Goal: Task Accomplishment & Management: Complete application form

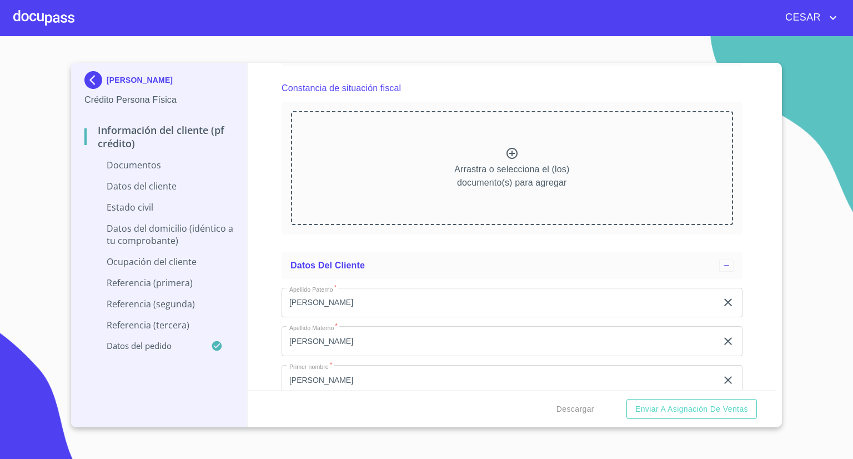
scroll to position [1389, 0]
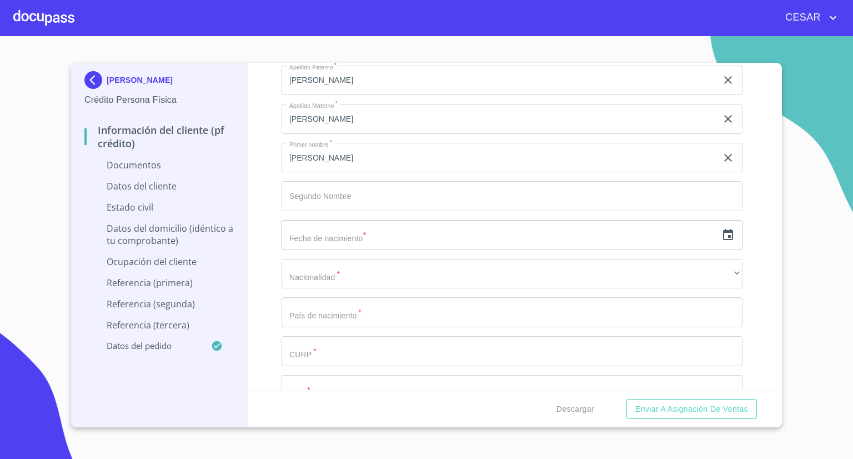
click at [723, 237] on icon "button" at bounding box center [728, 234] width 10 height 11
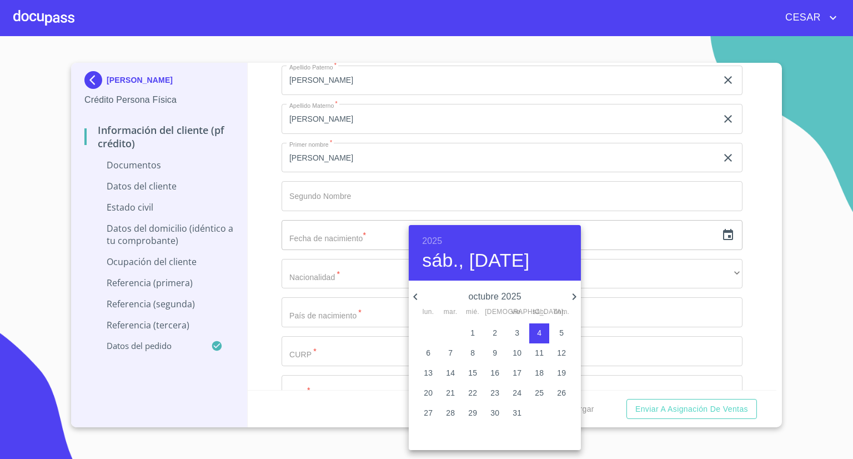
click at [575, 295] on icon "button" at bounding box center [575, 296] width 4 height 7
click at [421, 297] on icon "button" at bounding box center [415, 296] width 13 height 13
click at [424, 351] on span "3" at bounding box center [428, 352] width 20 height 11
click at [442, 234] on div "2025 lun., [DATE]" at bounding box center [495, 253] width 172 height 56
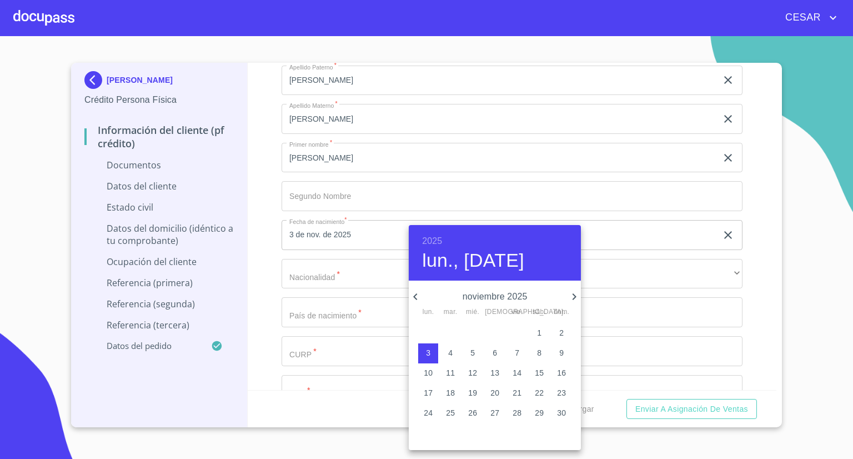
click at [438, 239] on h6 "2025" at bounding box center [432, 241] width 20 height 16
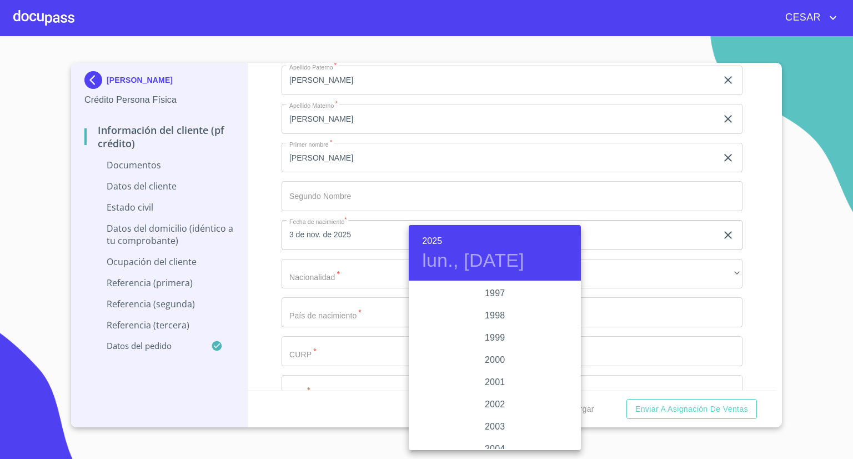
scroll to position [1544, 0]
click at [489, 343] on div "1997" at bounding box center [495, 349] width 172 height 22
type input "3 de nov. de 1997"
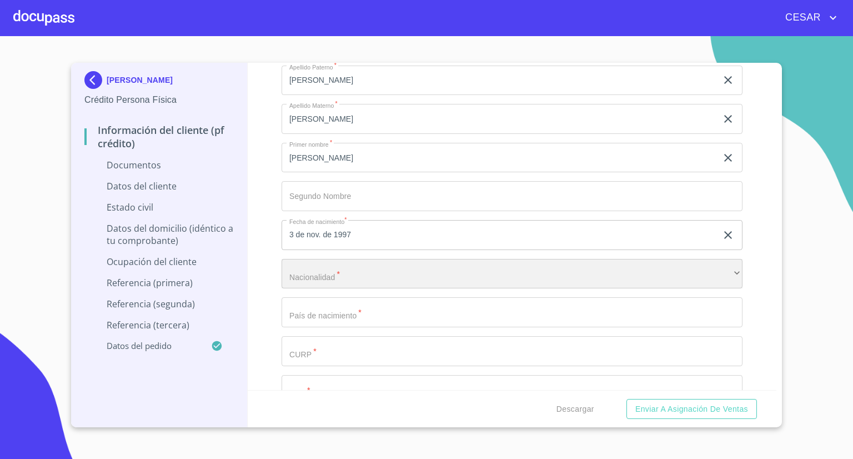
click at [394, 278] on div "​" at bounding box center [512, 274] width 461 height 30
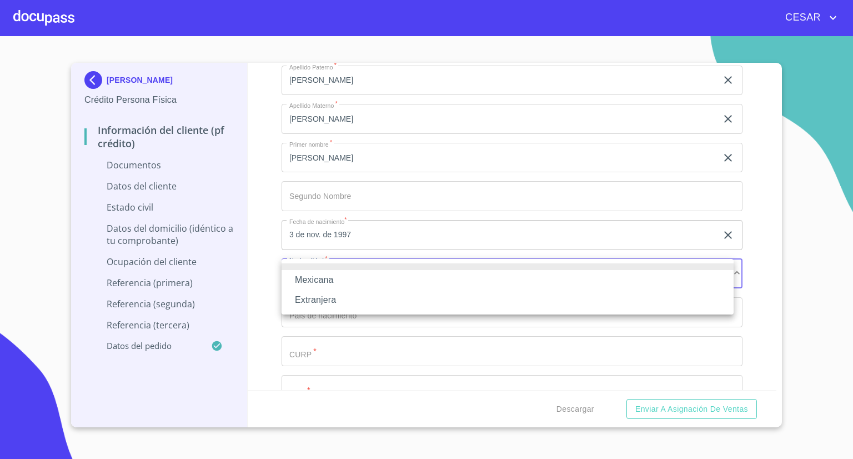
click at [331, 281] on li "Mexicana" at bounding box center [508, 280] width 452 height 20
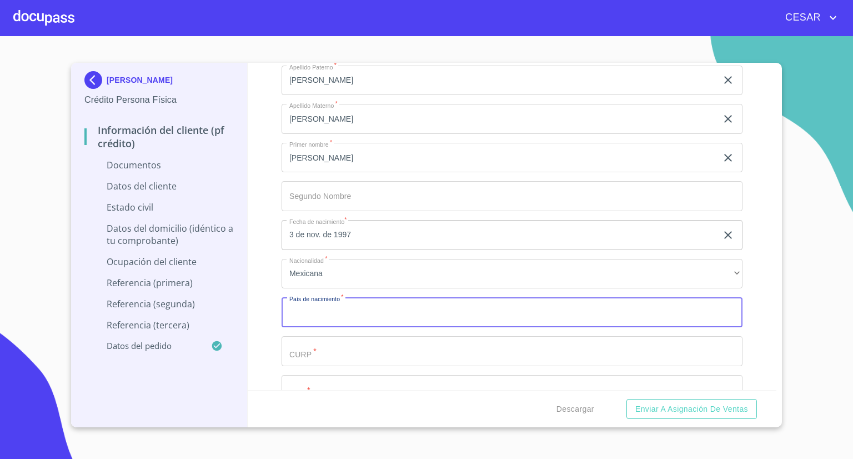
click at [333, 307] on input "Documento de identificación   *" at bounding box center [512, 312] width 461 height 30
click at [341, 317] on input "Documento de identificación   *" at bounding box center [512, 312] width 461 height 30
type input "[GEOGRAPHIC_DATA]"
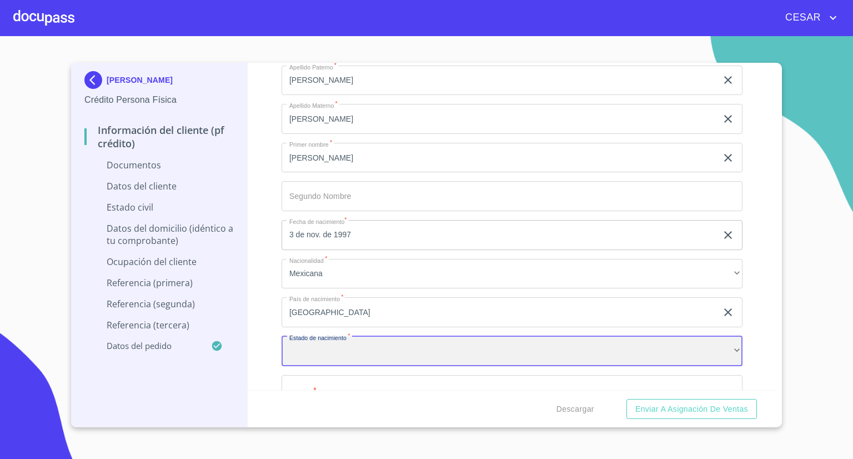
click at [338, 352] on div "​" at bounding box center [512, 351] width 461 height 30
click at [324, 350] on div "[GEOGRAPHIC_DATA]" at bounding box center [512, 351] width 461 height 30
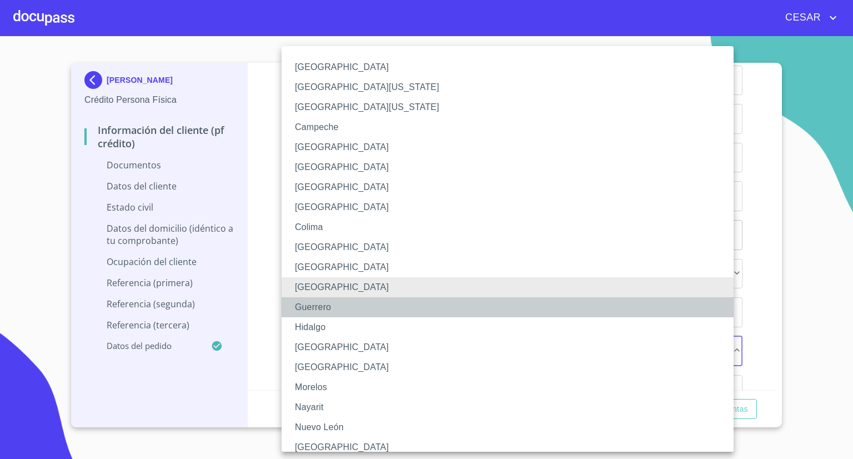
click at [326, 311] on li "Guerrero" at bounding box center [512, 307] width 460 height 20
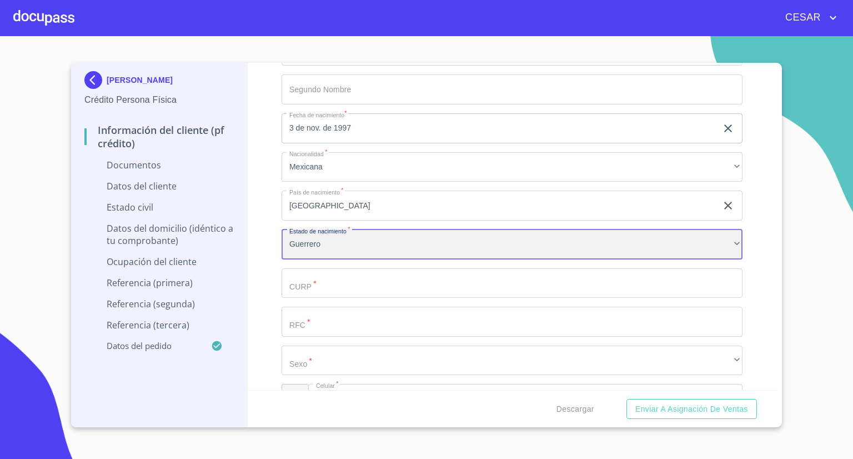
scroll to position [1500, 0]
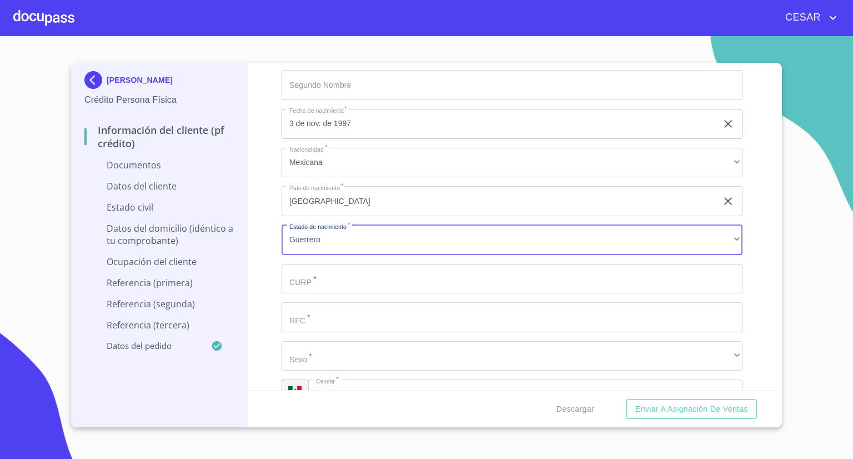
click at [313, 281] on input "Documento de identificación   *" at bounding box center [512, 279] width 461 height 30
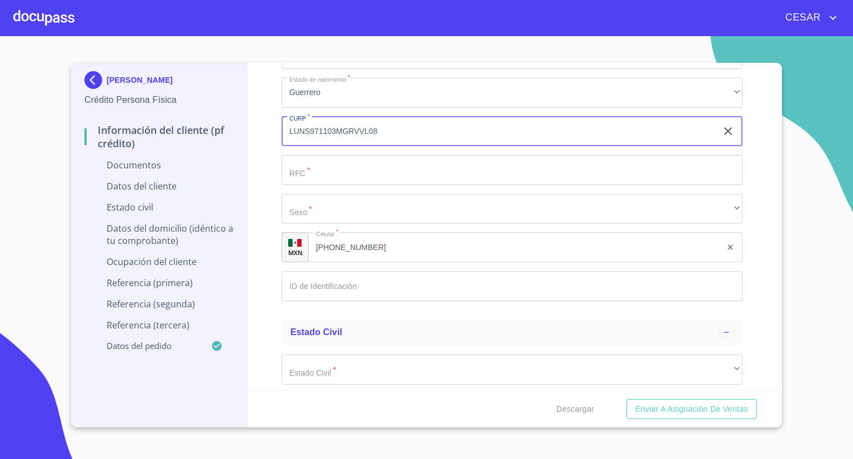
scroll to position [1666, 0]
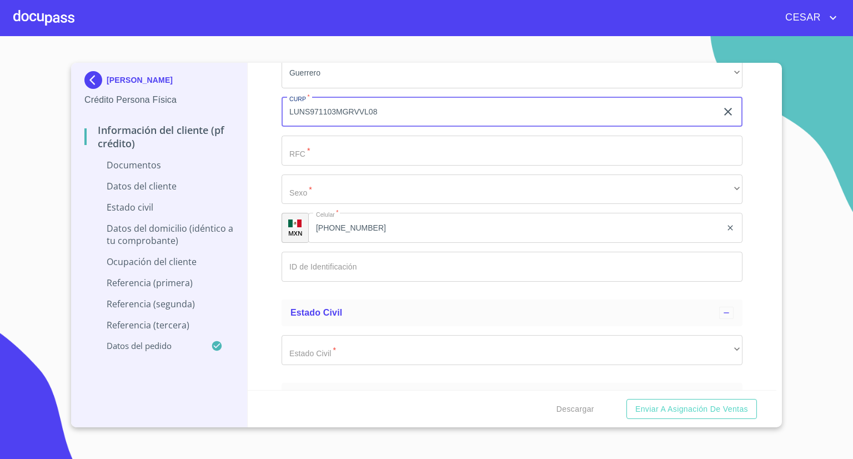
type input "LUNS971103MGRVVL08"
click at [339, 156] on input "Documento de identificación   *" at bounding box center [512, 151] width 461 height 30
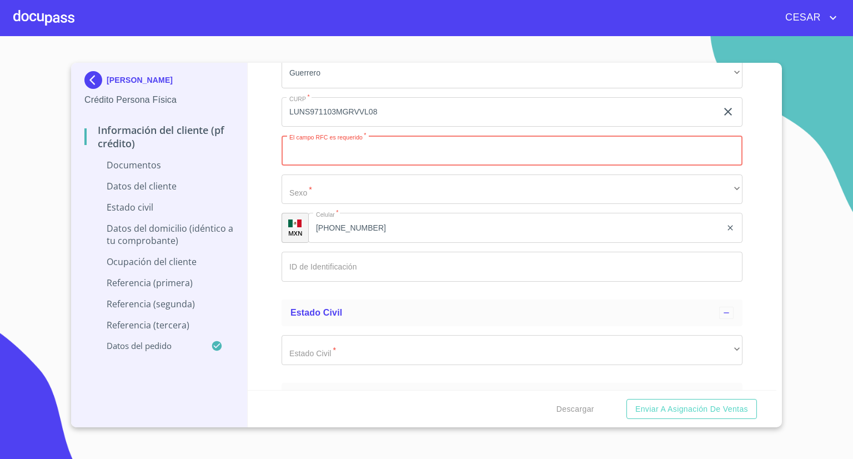
paste input "LUNS971103VD2"
type input "LUNS971103VD2"
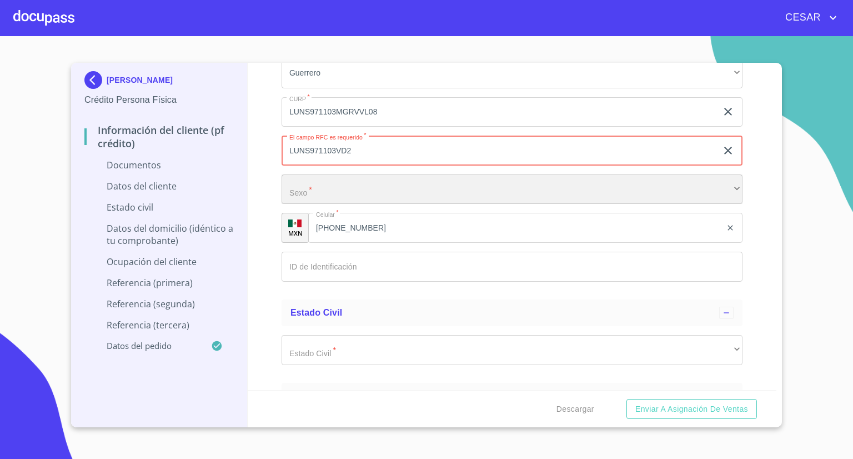
click at [344, 189] on div "​" at bounding box center [512, 189] width 461 height 30
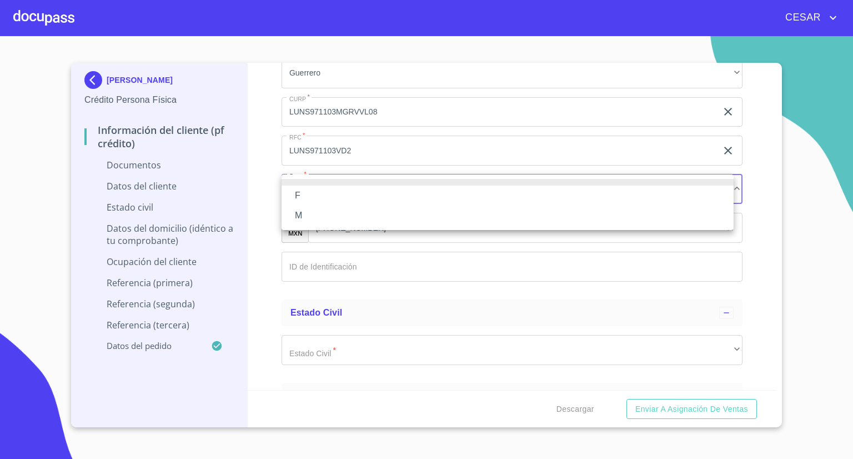
click at [327, 194] on li "F" at bounding box center [508, 196] width 452 height 20
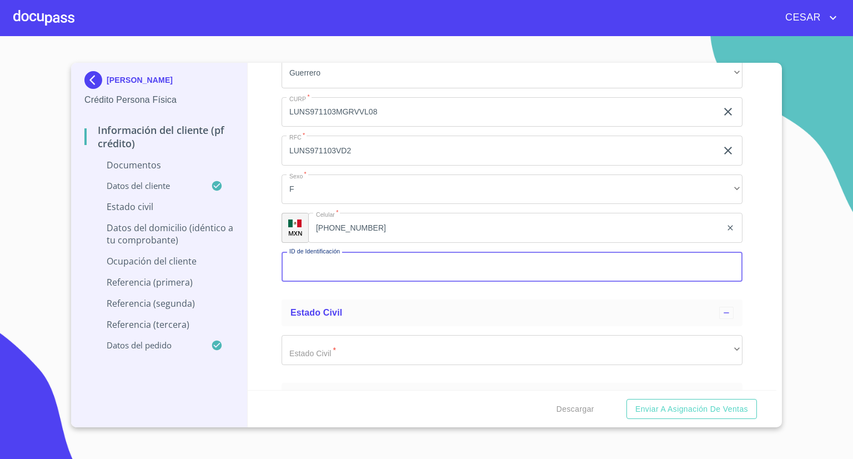
click at [360, 264] on input "Documento de identificación   *" at bounding box center [512, 267] width 461 height 30
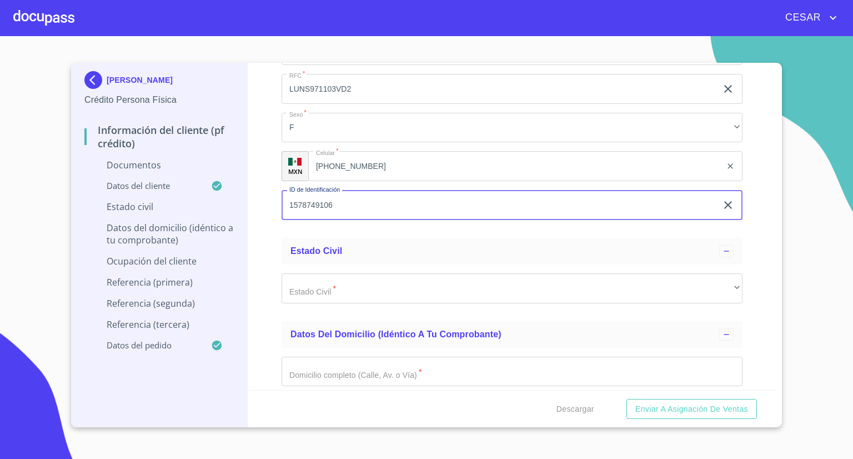
scroll to position [1833, 0]
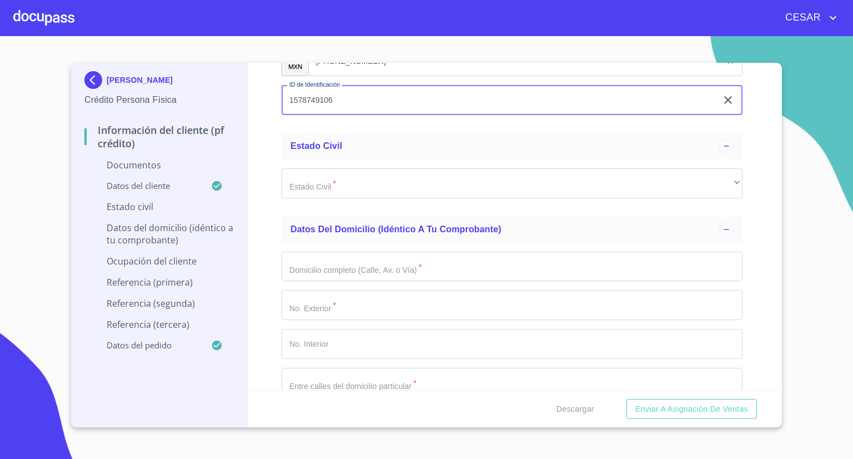
type input "1578749106"
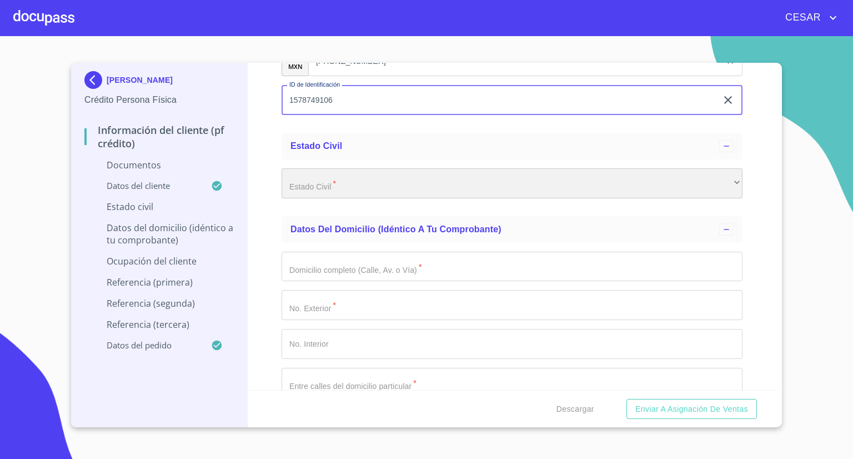
click at [363, 182] on div "​" at bounding box center [512, 183] width 461 height 30
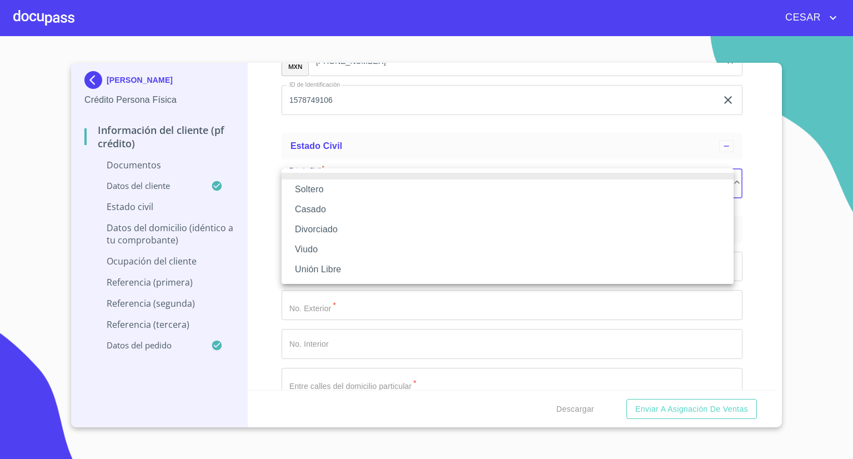
click at [317, 212] on li "Casado" at bounding box center [508, 209] width 452 height 20
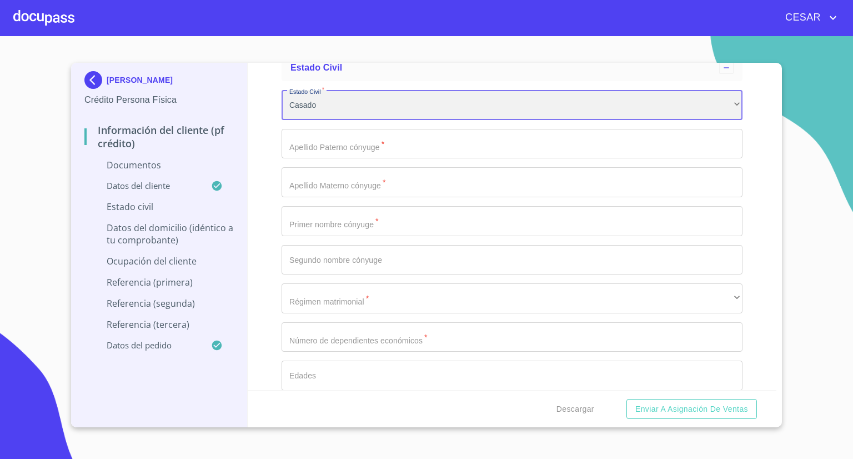
scroll to position [1937, 0]
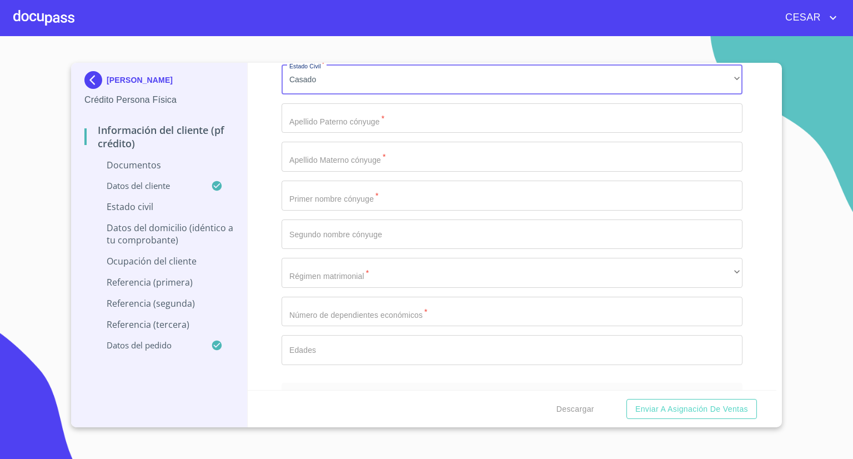
click at [367, 198] on input "Documento de identificación   *" at bounding box center [512, 196] width 461 height 30
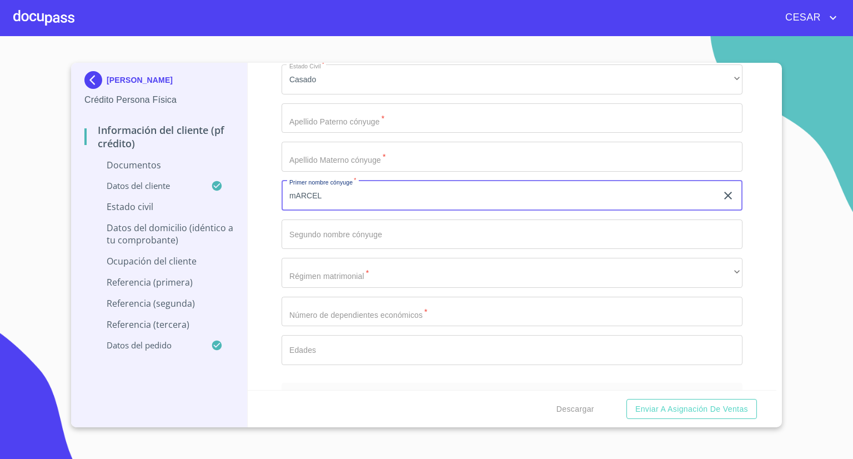
drag, startPoint x: 367, startPoint y: 198, endPoint x: 258, endPoint y: 212, distance: 109.7
click at [258, 212] on div "Información del cliente (PF crédito) Documentos Documento de identificación   *…" at bounding box center [512, 226] width 529 height 327
type input "[PERSON_NAME]"
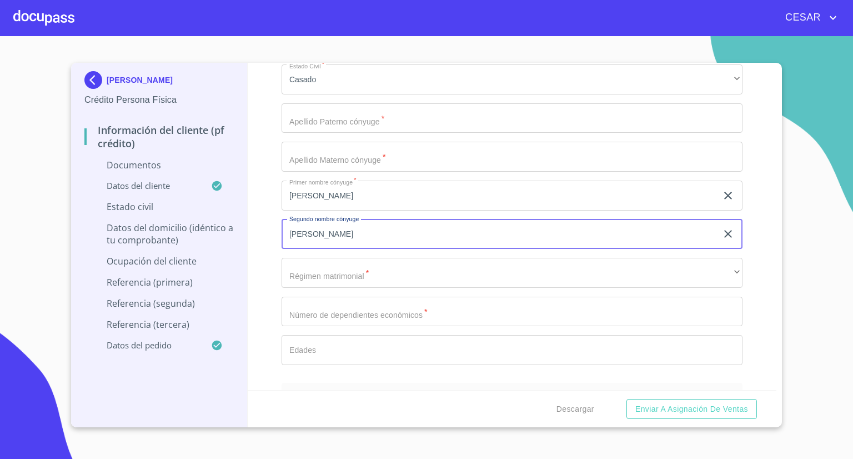
type input "[PERSON_NAME]"
click at [315, 112] on input "Documento de identificación   *" at bounding box center [512, 118] width 461 height 30
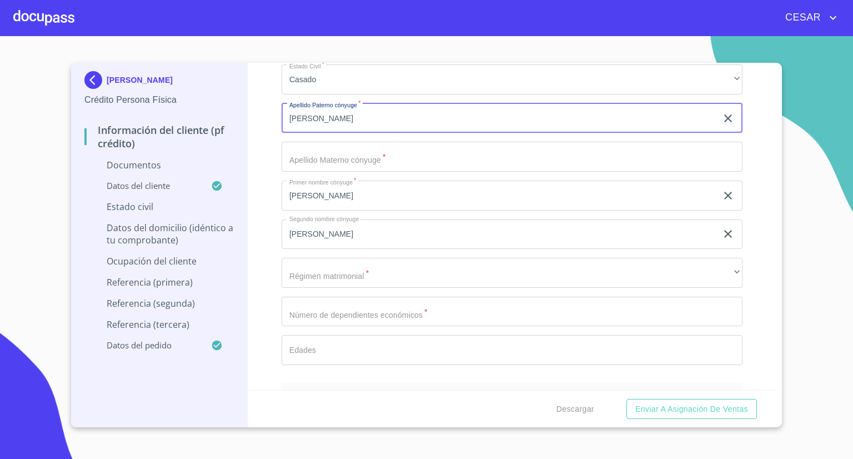
type input "[PERSON_NAME]"
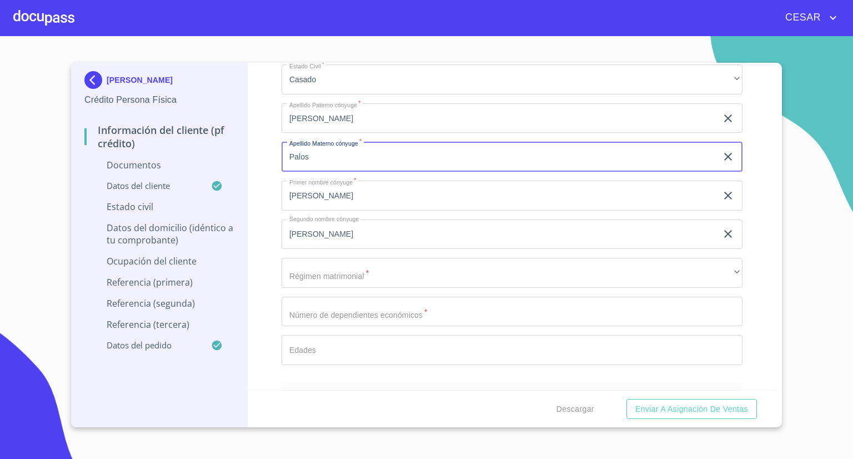
type input "Palos"
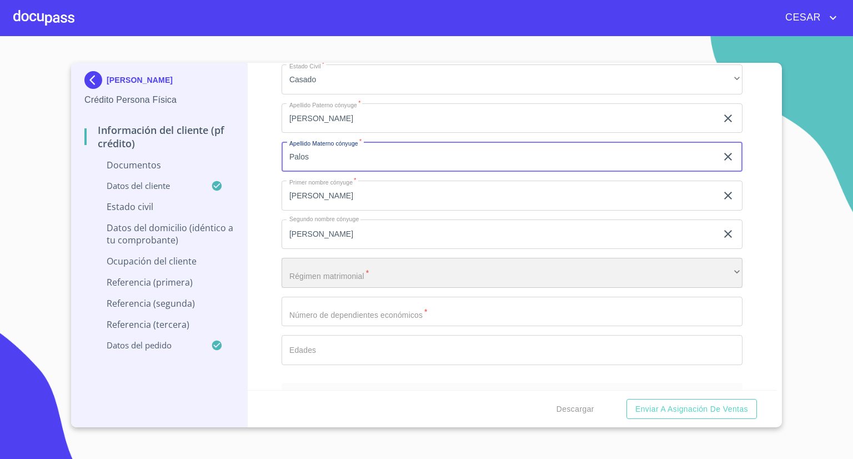
click at [349, 267] on div "​" at bounding box center [512, 273] width 461 height 30
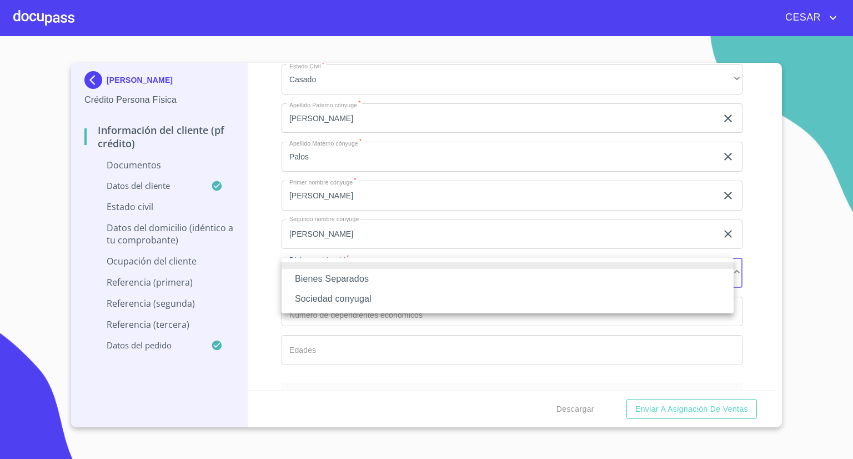
click at [351, 301] on li "Sociedad conyugal" at bounding box center [508, 299] width 452 height 20
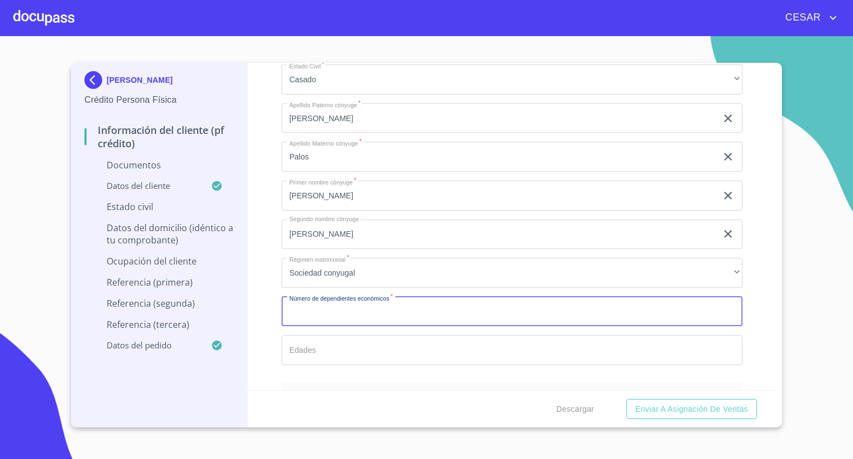
click at [366, 312] on input "Documento de identificación   *" at bounding box center [512, 312] width 461 height 30
type input "1"
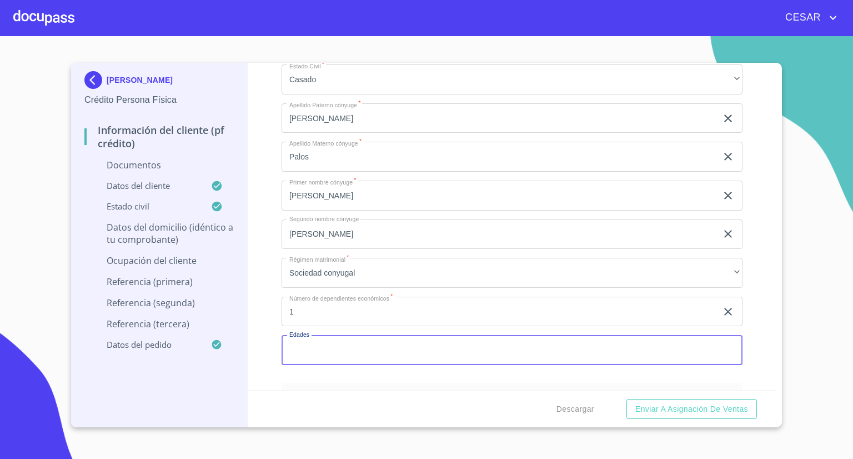
click at [319, 344] on input "Documento de identificación   *" at bounding box center [512, 350] width 461 height 30
type input "10"
click at [274, 359] on div "Información del cliente (PF crédito) Documentos Documento de identificación   *…" at bounding box center [512, 226] width 529 height 327
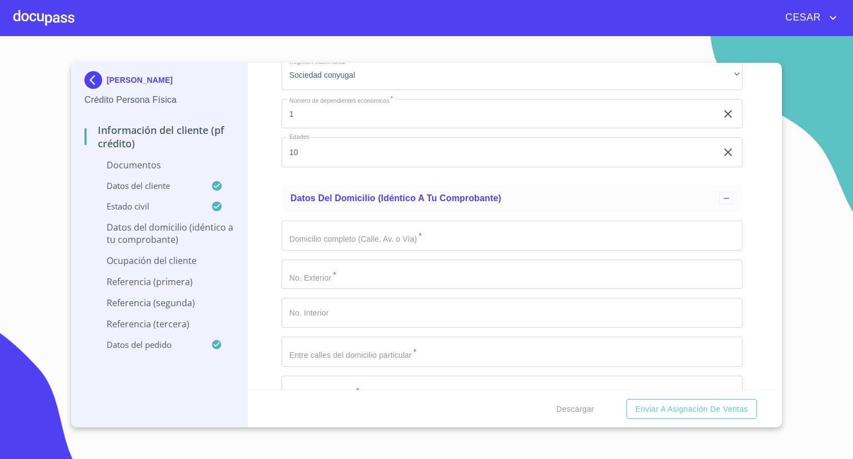
scroll to position [2137, 0]
click at [342, 228] on input "Documento de identificación   *" at bounding box center [512, 233] width 461 height 30
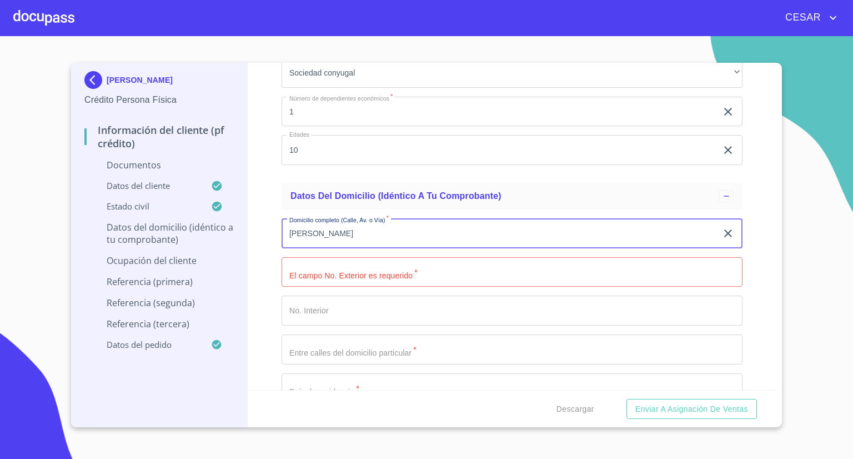
click at [342, 228] on input "[PERSON_NAME]" at bounding box center [499, 233] width 435 height 30
type input "[PERSON_NAME]"
type input "35"
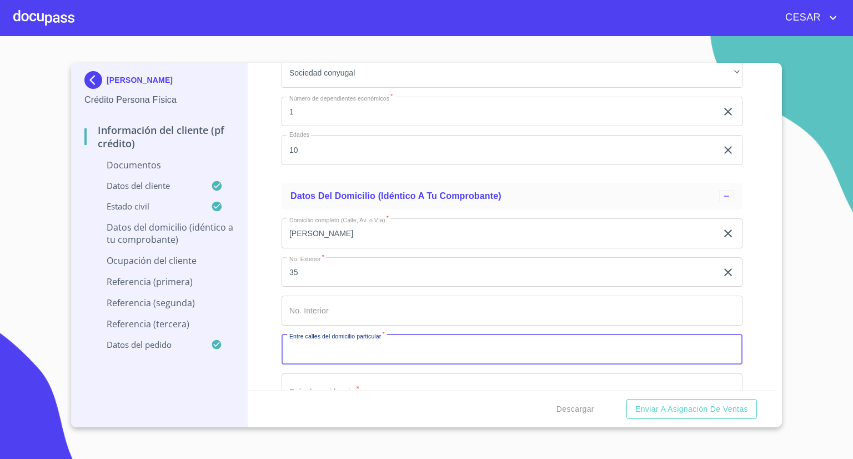
type input "X"
type input "Z"
type input "[PERSON_NAME] y [PERSON_NAME]"
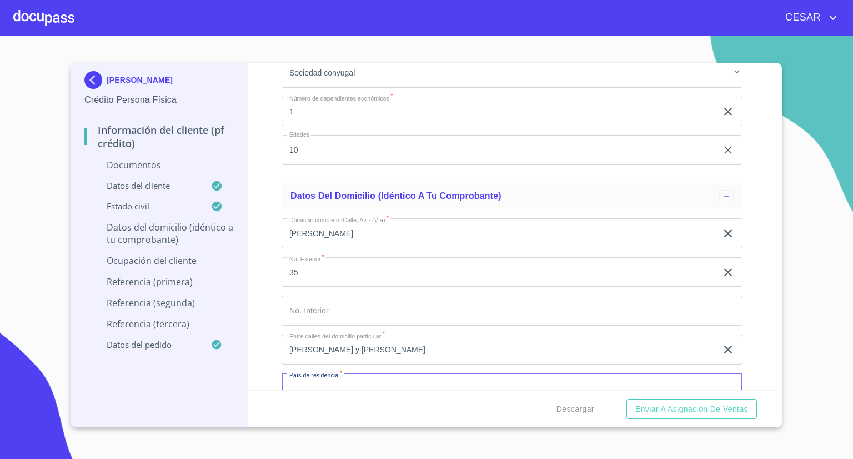
scroll to position [2149, 0]
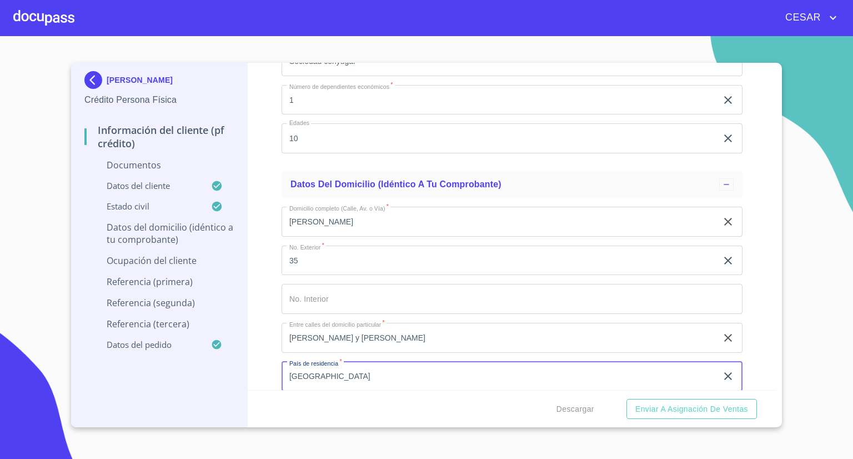
type input "[GEOGRAPHIC_DATA]"
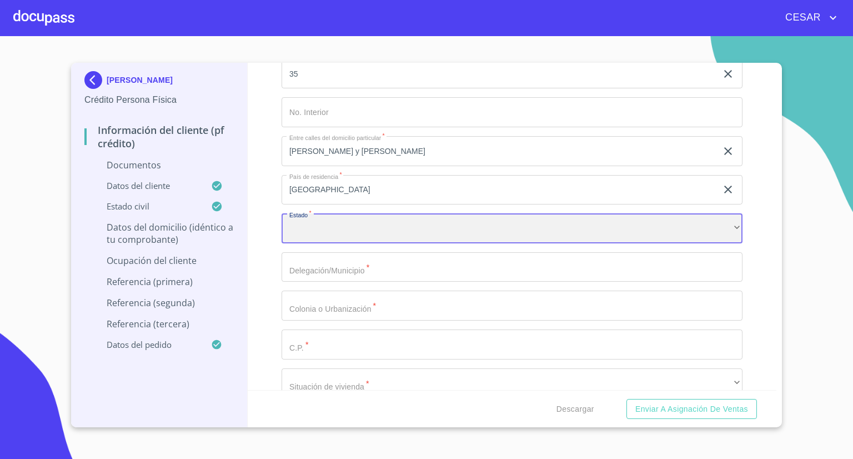
click at [342, 228] on div "​" at bounding box center [512, 228] width 461 height 30
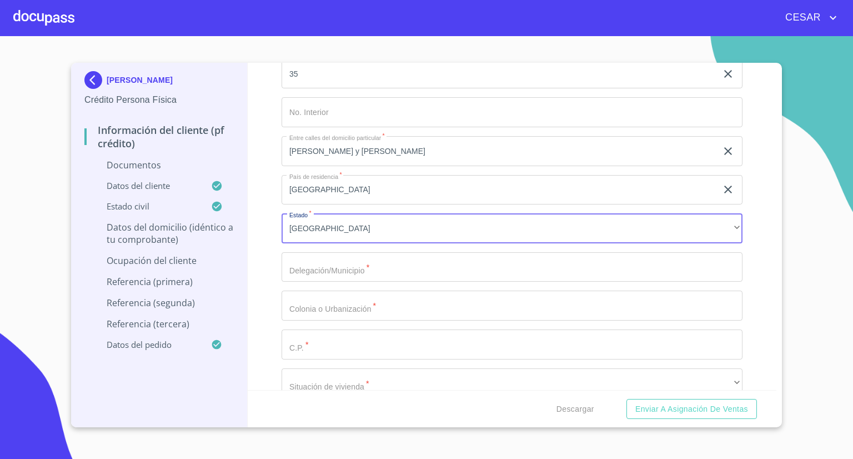
click at [362, 264] on input "Documento de identificación   *" at bounding box center [512, 267] width 461 height 30
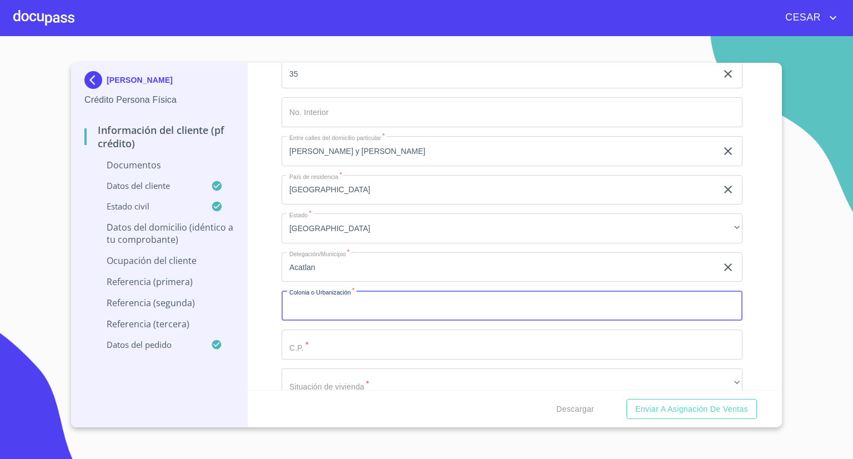
click at [362, 264] on input "Acatlan" at bounding box center [499, 267] width 435 height 30
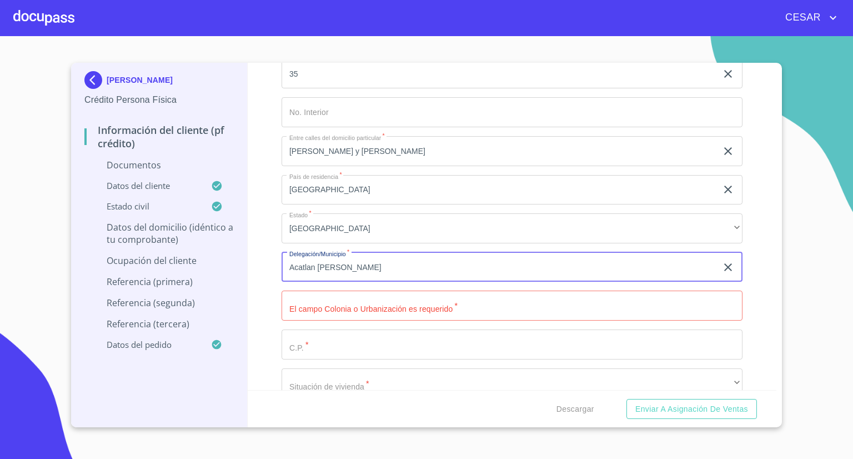
type input "Acatlan [PERSON_NAME]"
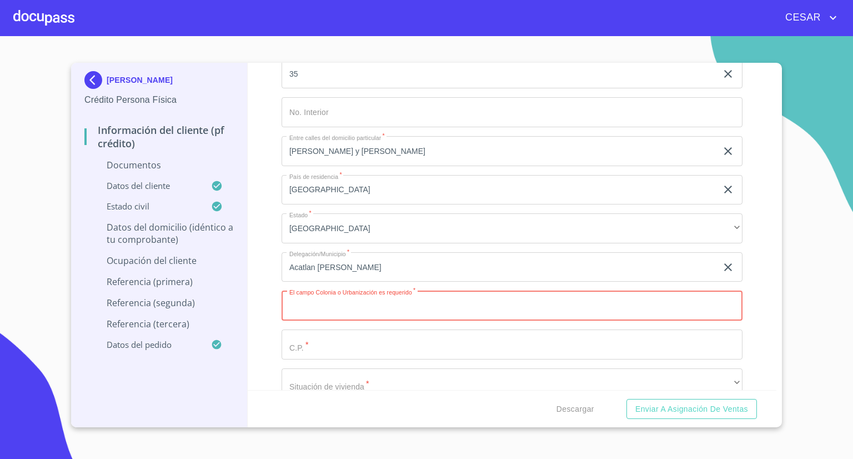
click at [336, 313] on input "Documento de identificación   *" at bounding box center [512, 306] width 461 height 30
type input "Bellavista"
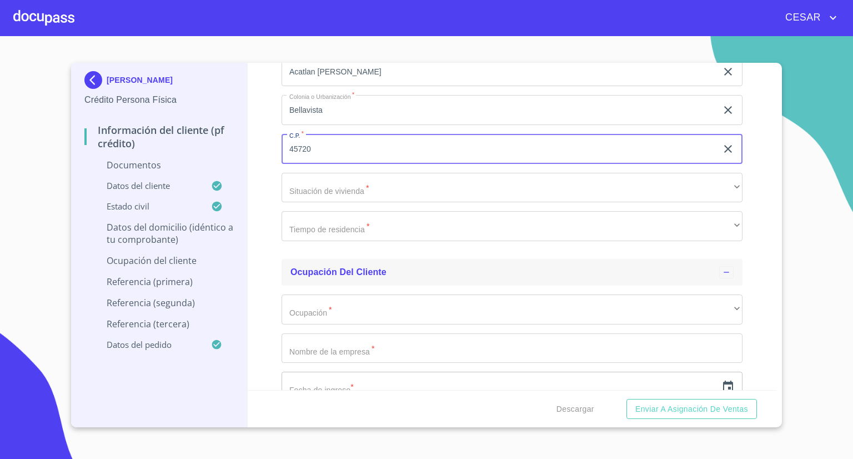
scroll to position [2557, 0]
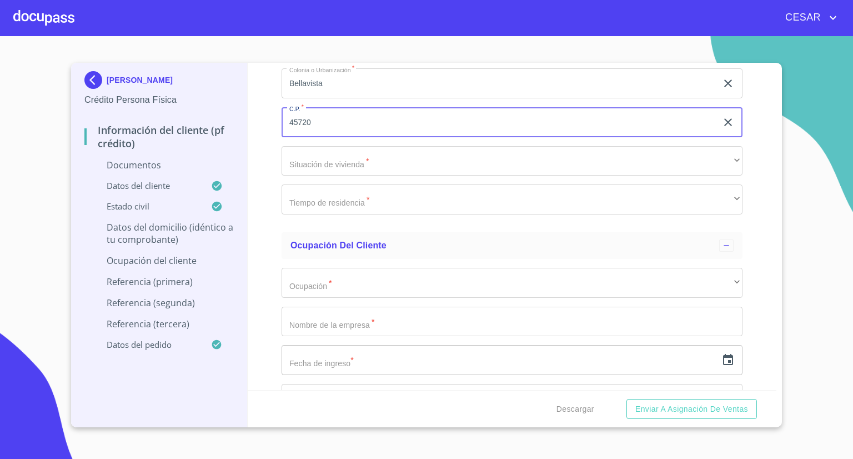
type input "45720"
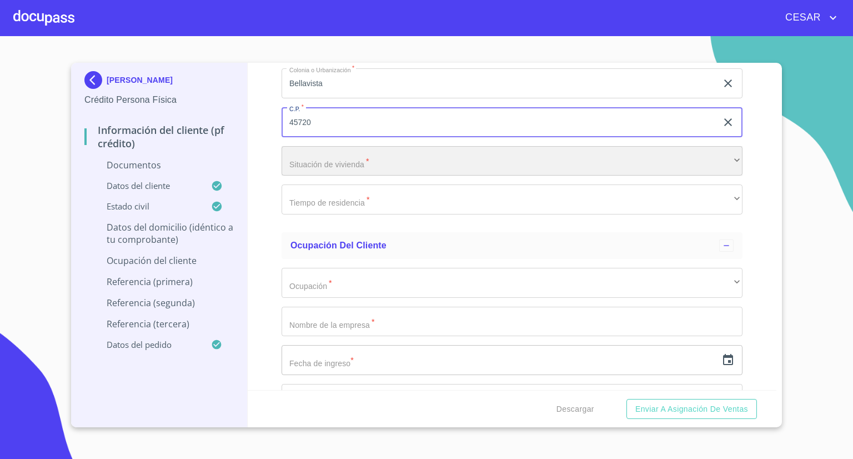
click at [340, 166] on div "​" at bounding box center [512, 161] width 461 height 30
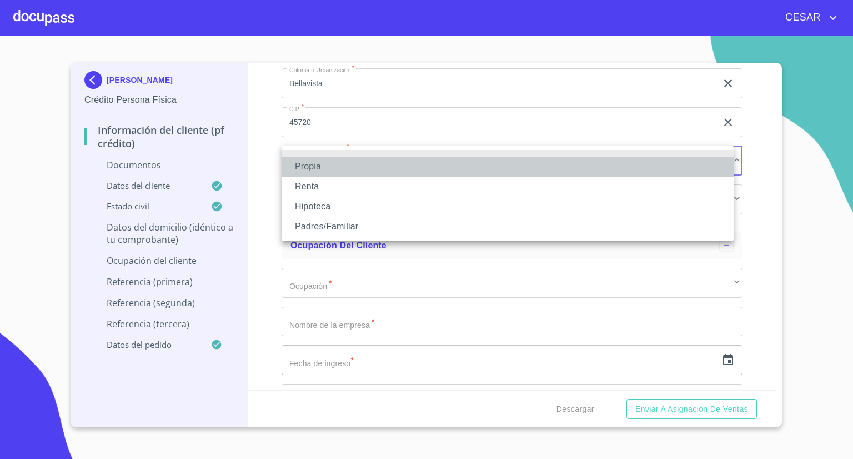
click at [334, 172] on li "Propia" at bounding box center [508, 167] width 452 height 20
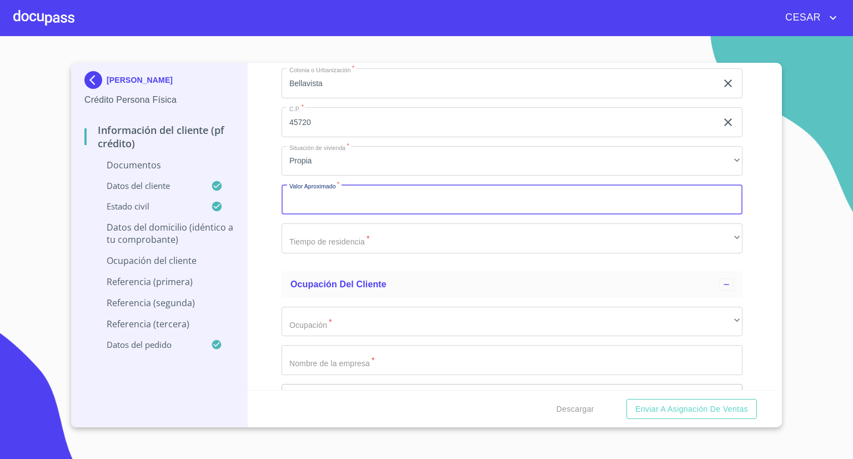
click at [324, 196] on input "Documento de identificación   *" at bounding box center [512, 199] width 461 height 30
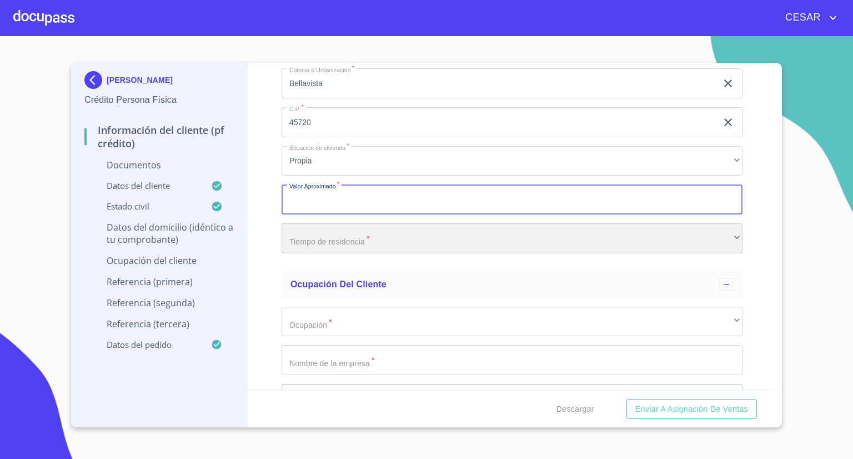
click at [335, 240] on div "​" at bounding box center [512, 238] width 461 height 30
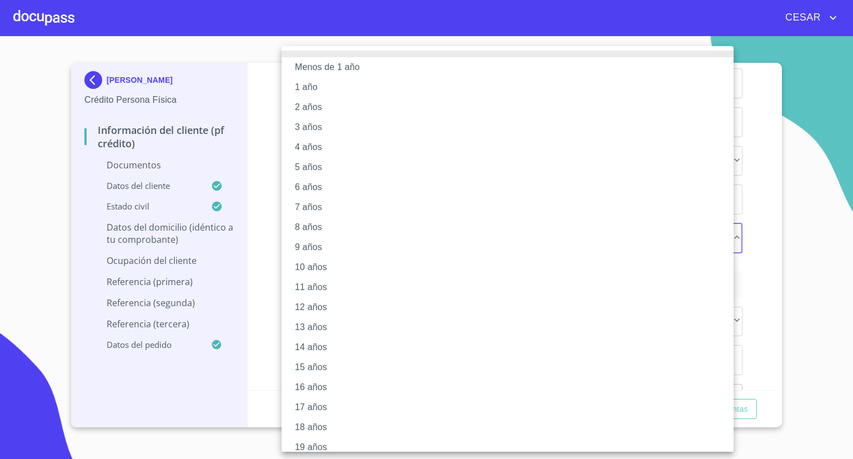
click at [316, 267] on li "10 años" at bounding box center [512, 267] width 460 height 20
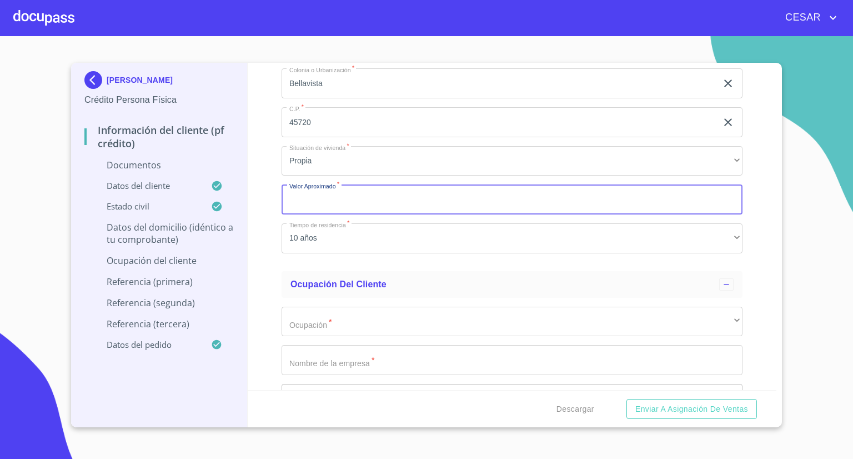
click at [324, 199] on input "Documento de identificación   *" at bounding box center [512, 199] width 461 height 30
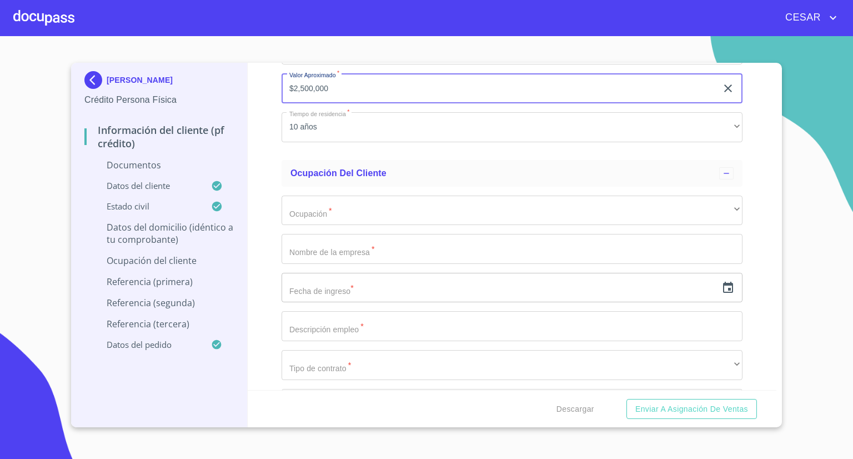
type input "$2,500,000"
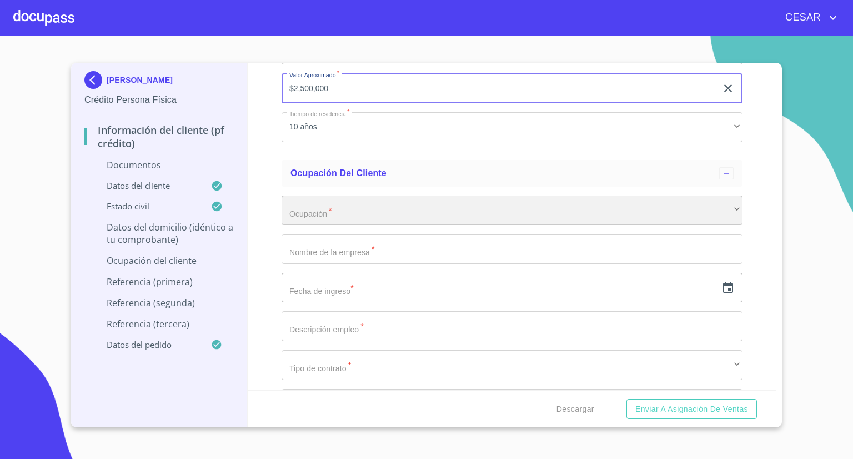
click at [326, 212] on div "​" at bounding box center [512, 211] width 461 height 30
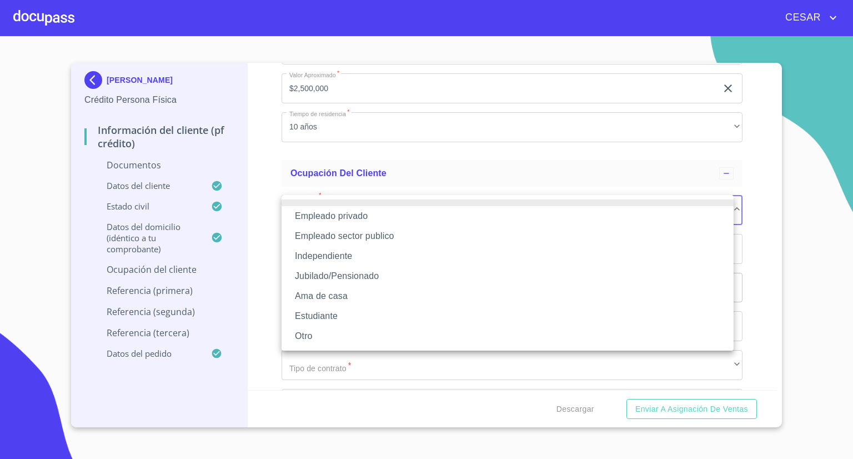
click at [333, 256] on li "Independiente" at bounding box center [508, 256] width 452 height 20
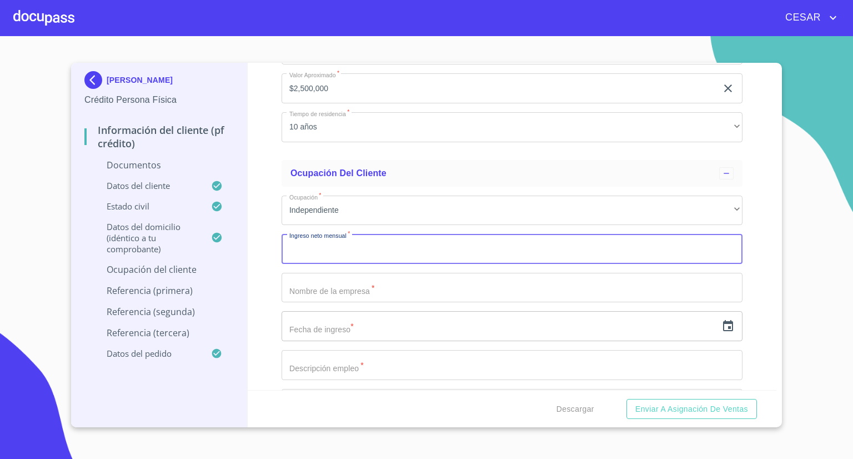
click at [325, 247] on input "Documento de identificación   *" at bounding box center [512, 249] width 461 height 30
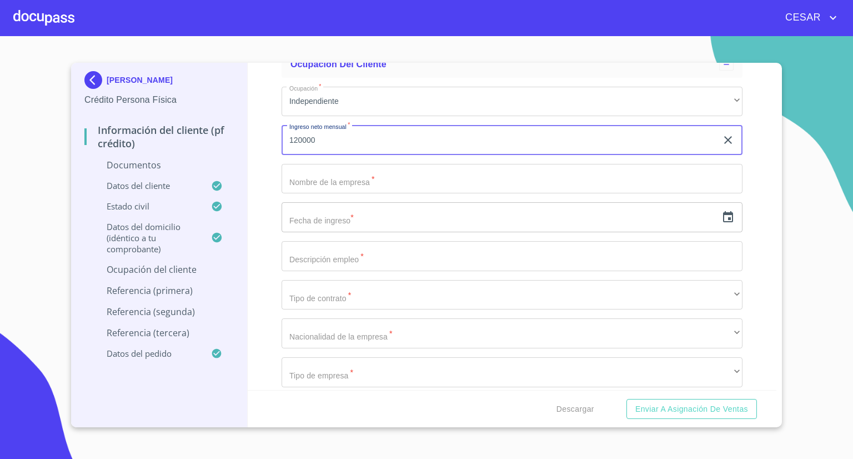
scroll to position [2780, 0]
type input "120000"
click at [349, 175] on input "Documento de identificación   *" at bounding box center [512, 177] width 461 height 30
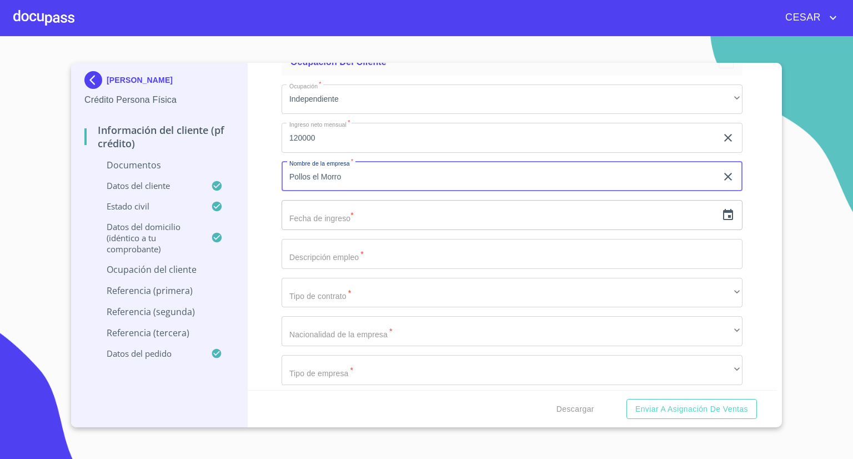
type input "Pollos el Morro"
click at [444, 212] on input "text" at bounding box center [499, 215] width 435 height 30
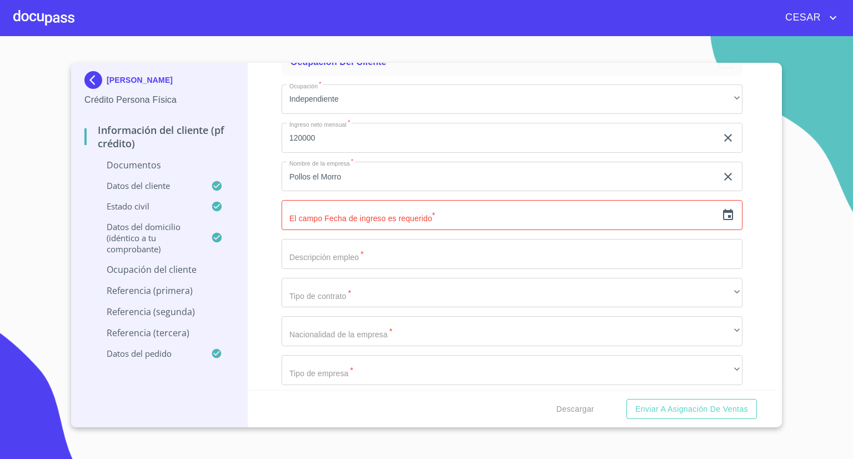
click at [727, 211] on div "​" at bounding box center [512, 215] width 461 height 30
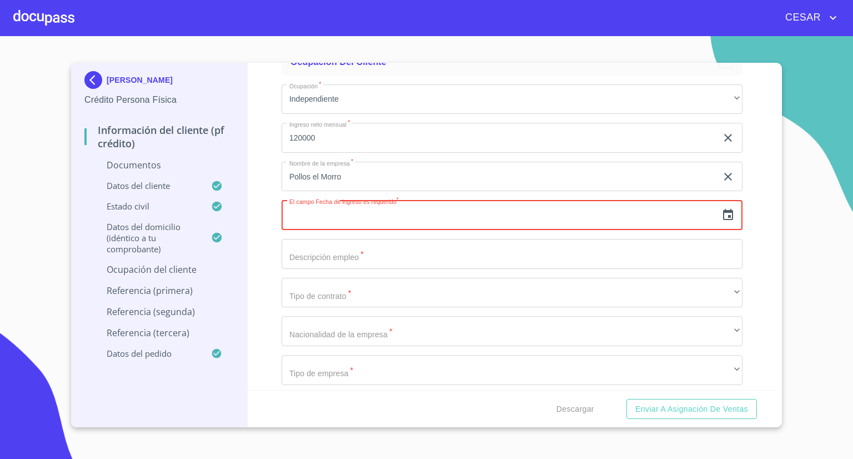
click at [722, 212] on icon "button" at bounding box center [728, 214] width 13 height 13
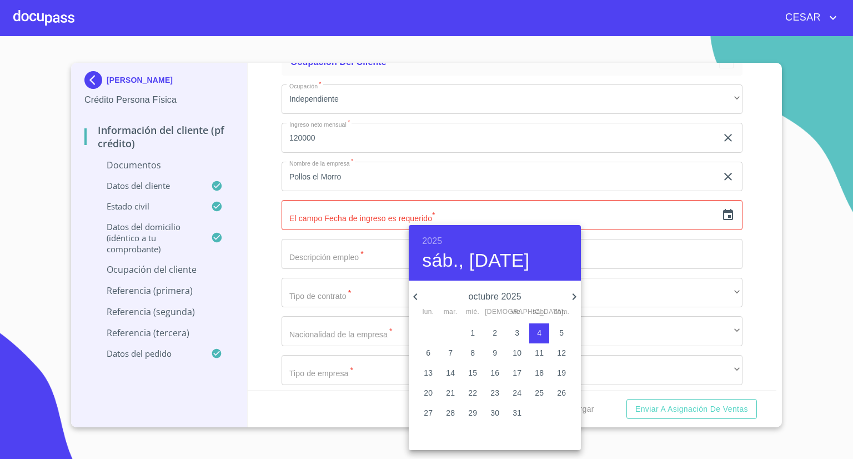
click at [435, 236] on h6 "2025" at bounding box center [432, 241] width 20 height 16
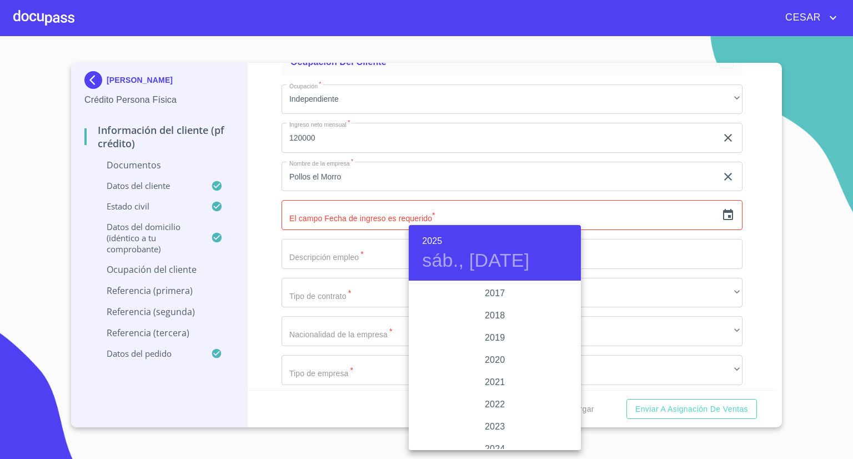
scroll to position [1989, 0]
click at [493, 307] on div "2015" at bounding box center [495, 304] width 172 height 22
type input "4 de oct. de 2015"
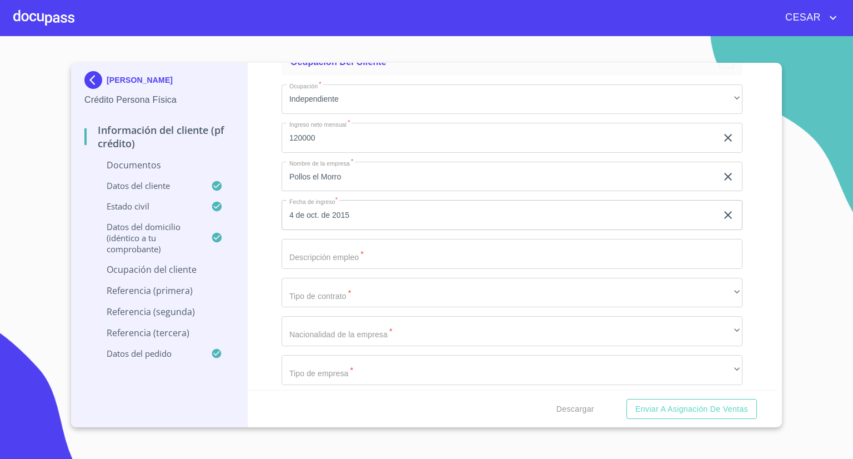
click at [313, 239] on input "Documento de identificación   *" at bounding box center [512, 254] width 461 height 30
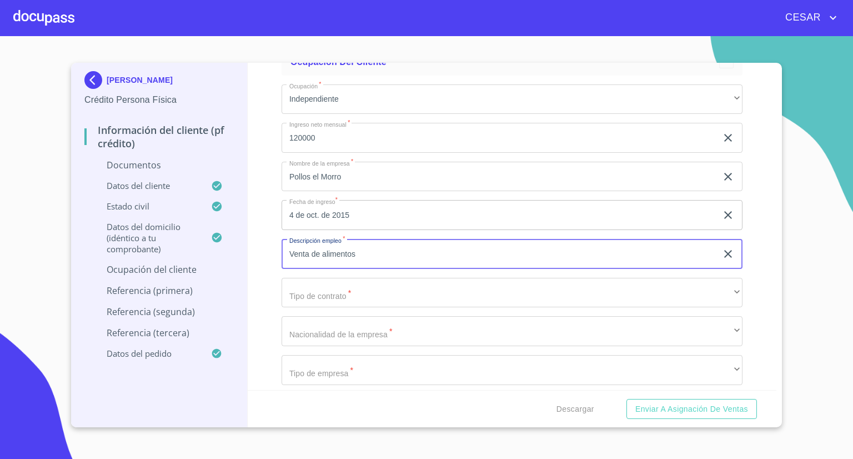
type input "Venta de alimentos"
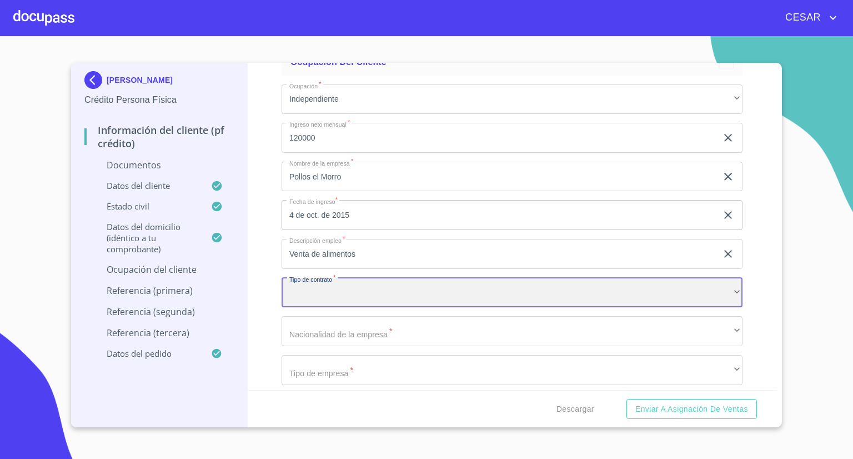
click at [394, 289] on div "​" at bounding box center [512, 293] width 461 height 30
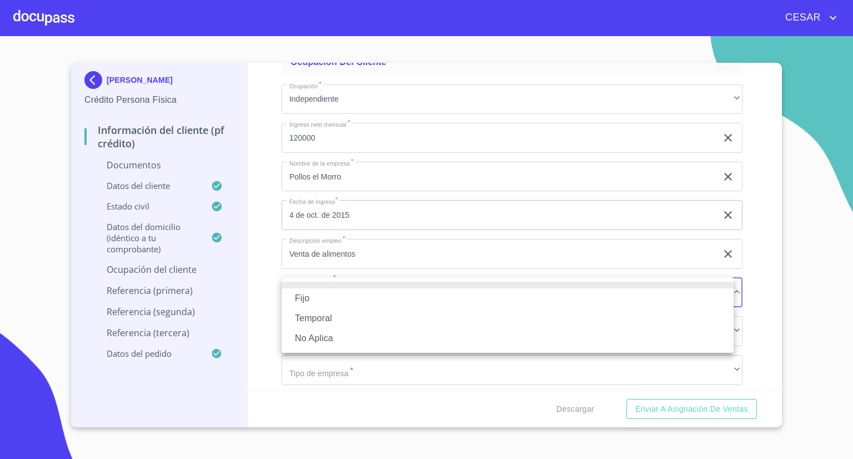
click at [311, 336] on li "No Aplica" at bounding box center [508, 338] width 452 height 20
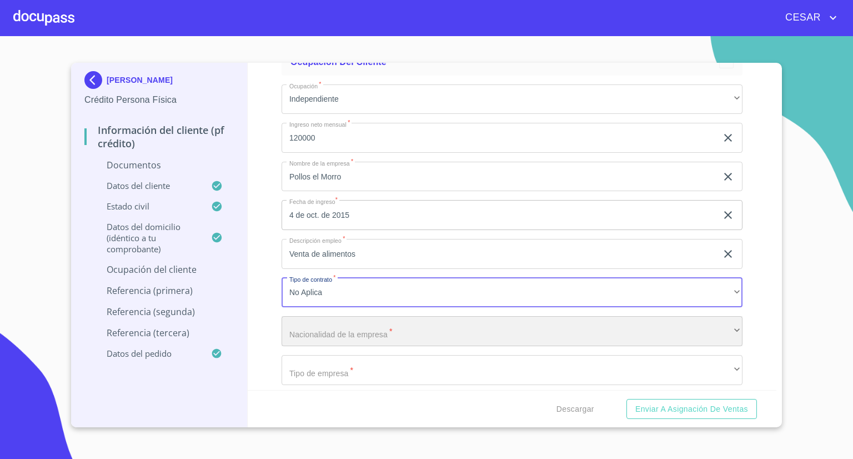
click at [329, 319] on div "​" at bounding box center [512, 331] width 461 height 30
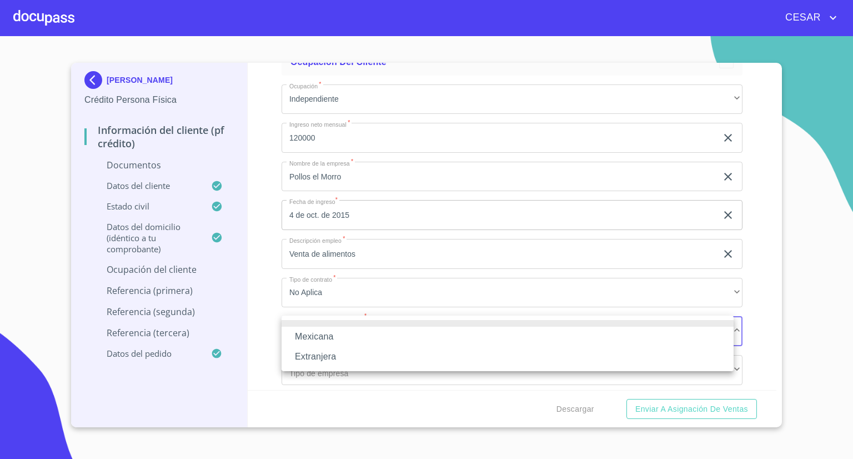
click at [327, 345] on li "Mexicana" at bounding box center [508, 337] width 452 height 20
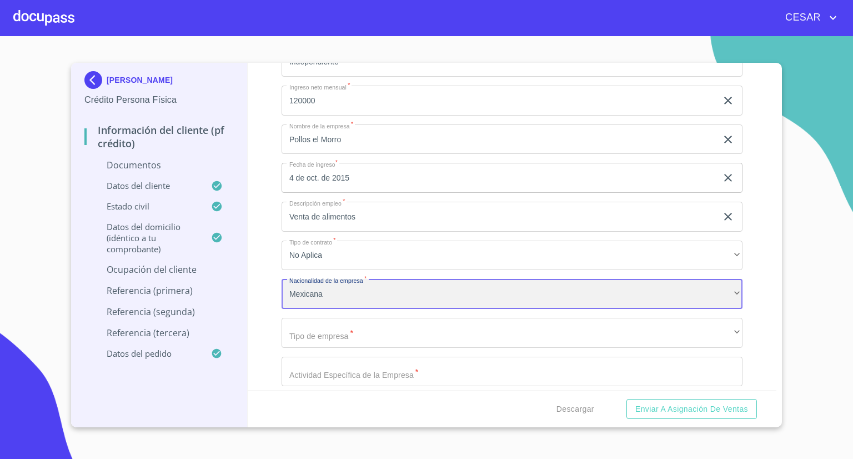
scroll to position [2835, 0]
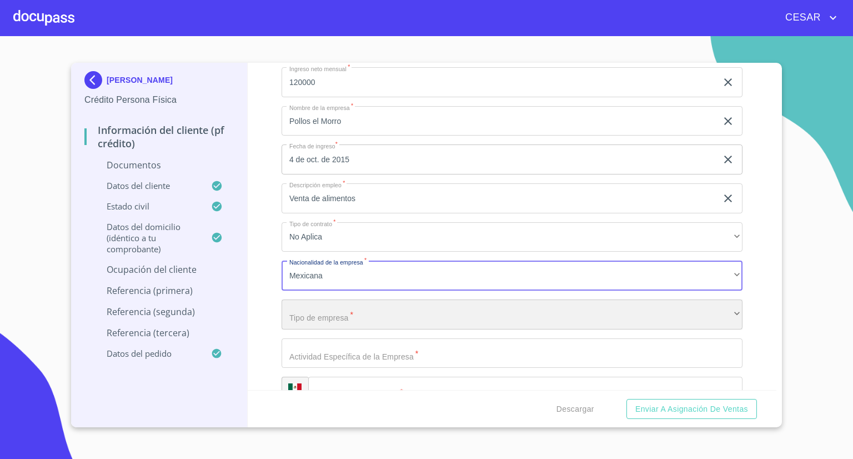
click at [331, 316] on div "​" at bounding box center [512, 314] width 461 height 30
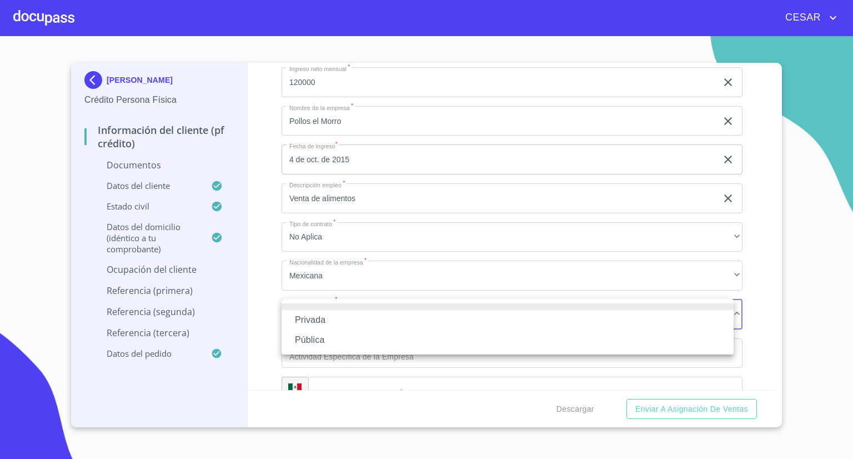
click at [327, 317] on li "Privada" at bounding box center [508, 320] width 452 height 20
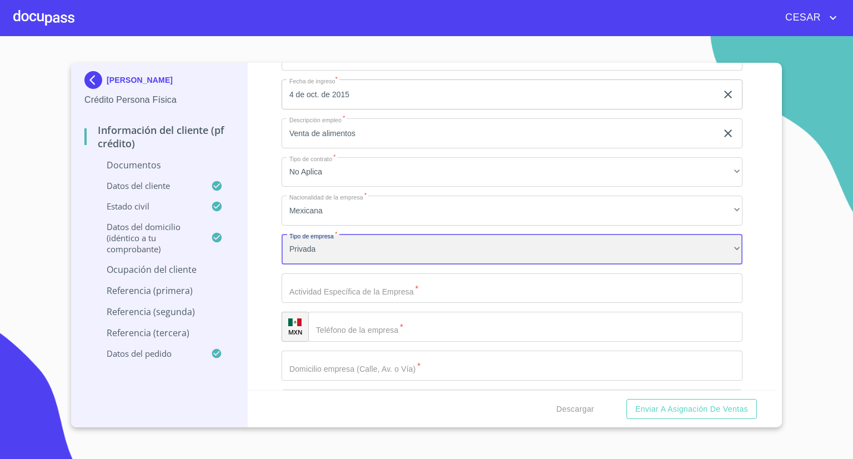
scroll to position [2946, 0]
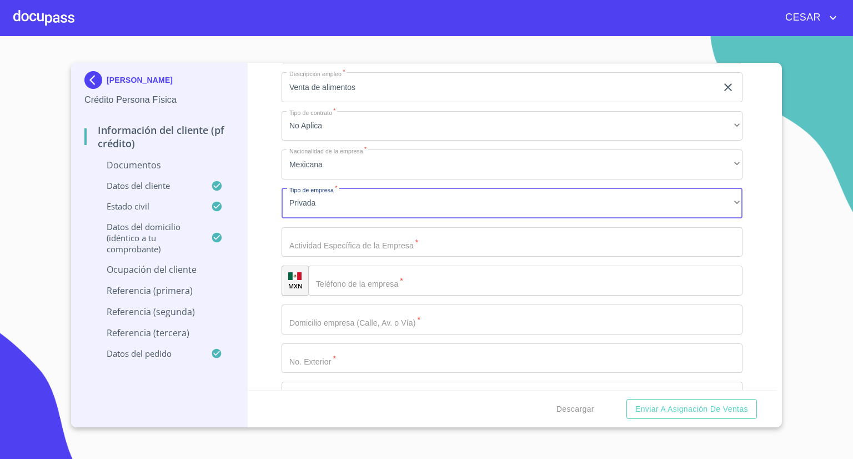
click at [369, 239] on input "Documento de identificación   *" at bounding box center [512, 242] width 461 height 30
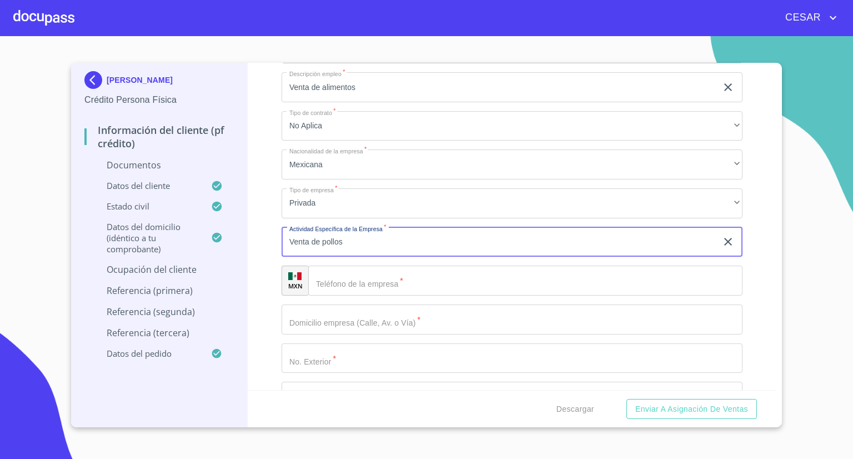
type input "Venta de pollos"
click at [395, 274] on input "Documento de identificación   *" at bounding box center [525, 281] width 434 height 30
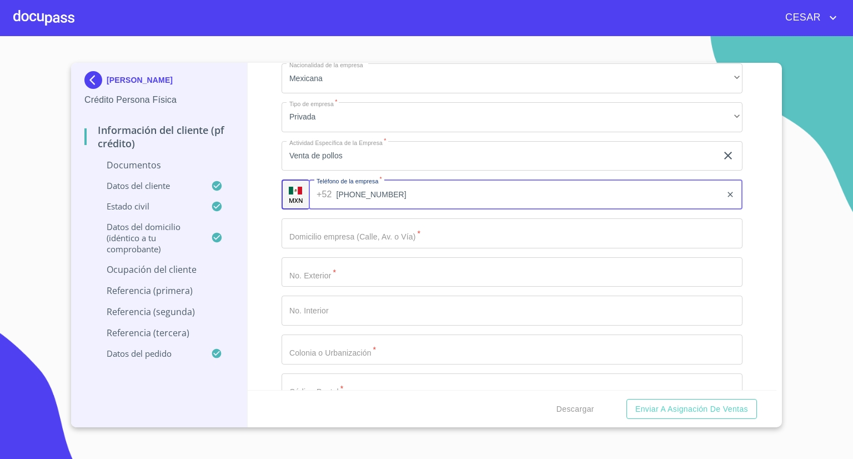
scroll to position [3057, 0]
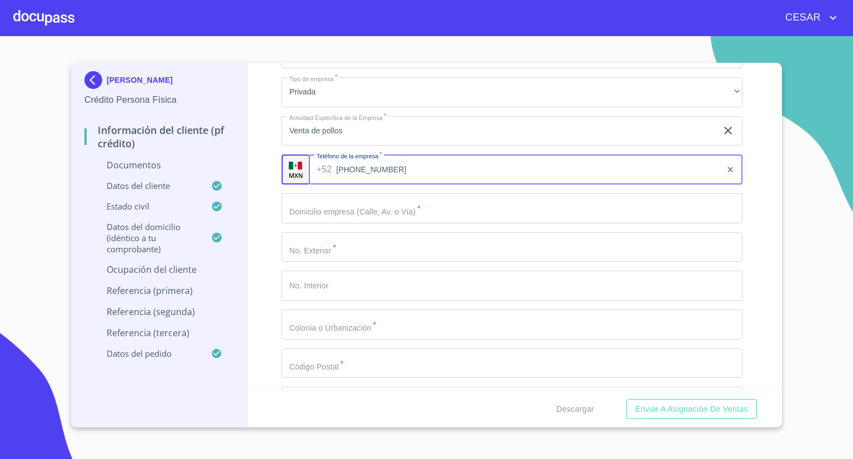
type input "[PHONE_NUMBER]"
click at [380, 214] on input "Documento de identificación   *" at bounding box center [512, 208] width 461 height 30
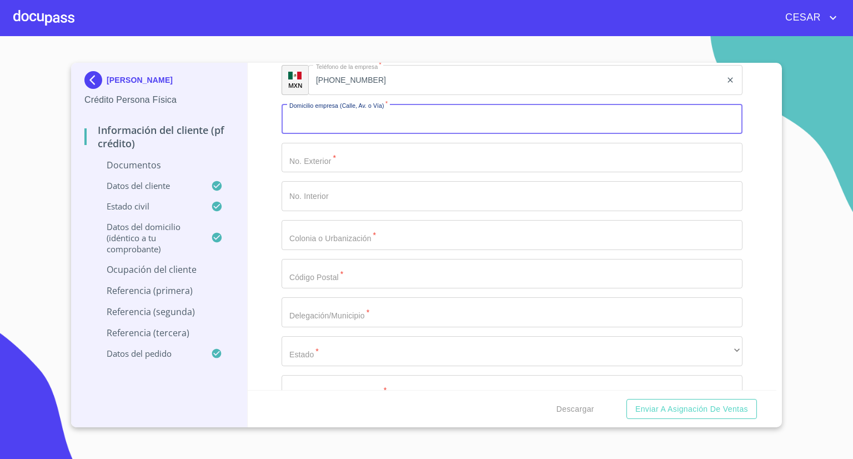
scroll to position [3168, 0]
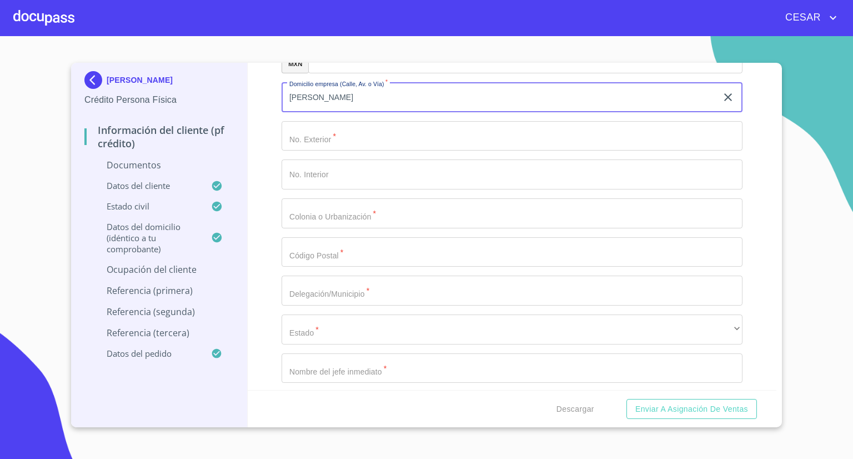
type input "[PERSON_NAME]"
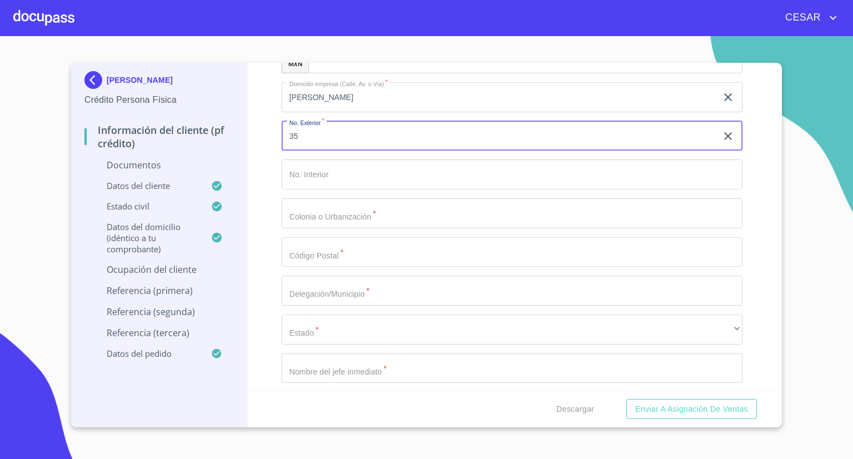
type input "35"
click at [341, 210] on input "Documento de identificación   *" at bounding box center [512, 213] width 461 height 30
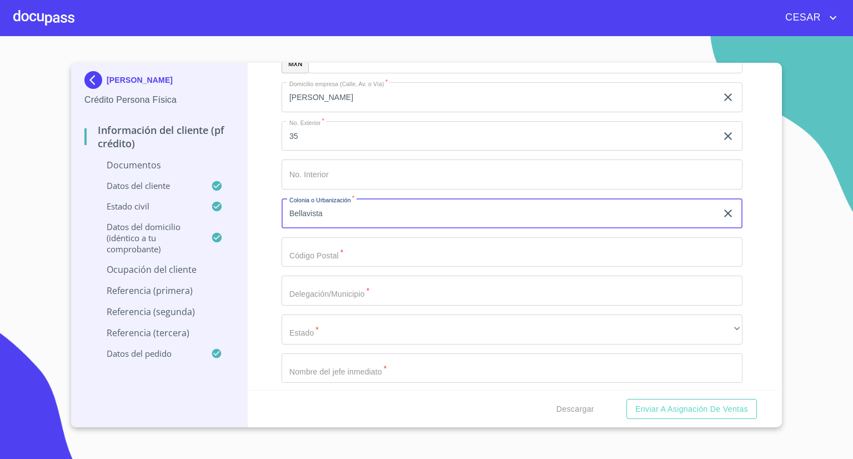
type input "Bellavista"
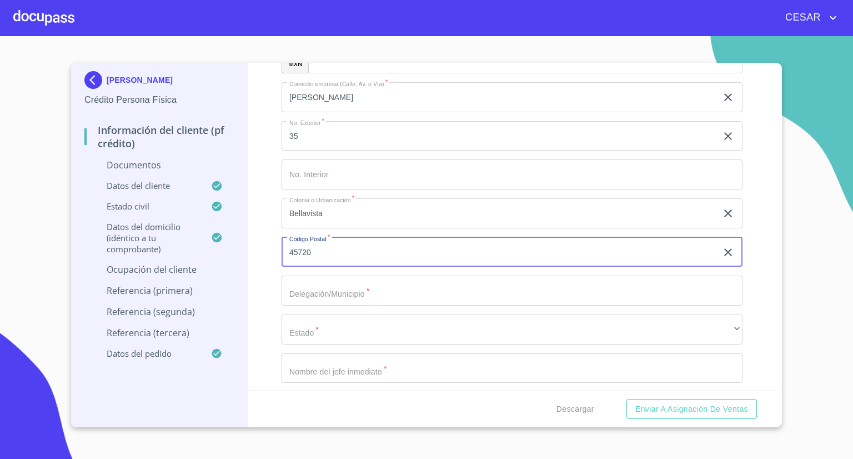
type input "45720"
click at [361, 281] on input "Documento de identificación   *" at bounding box center [512, 291] width 461 height 30
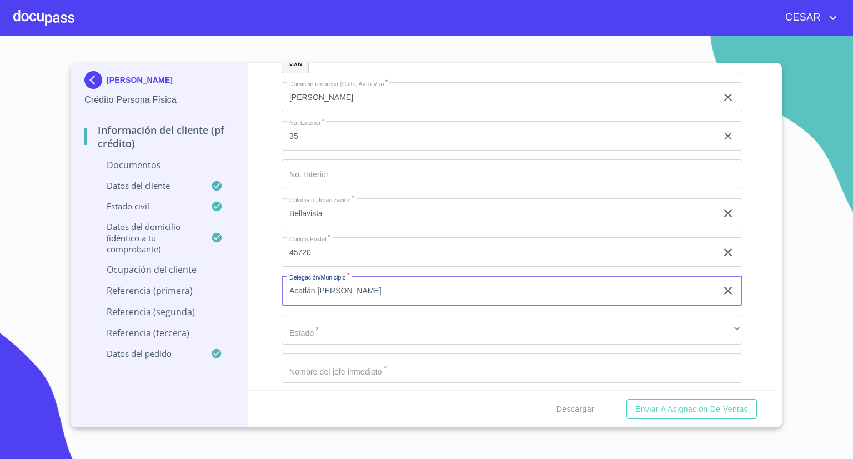
type input "Acatlán [PERSON_NAME]"
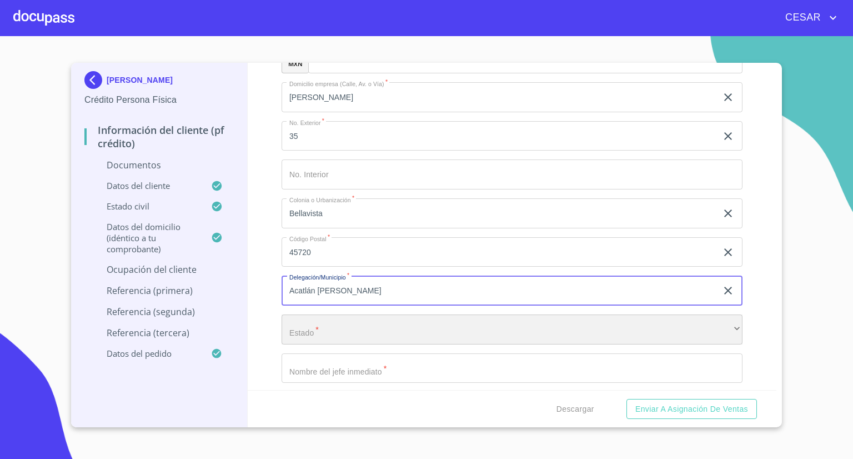
click at [333, 332] on div "​" at bounding box center [512, 329] width 461 height 30
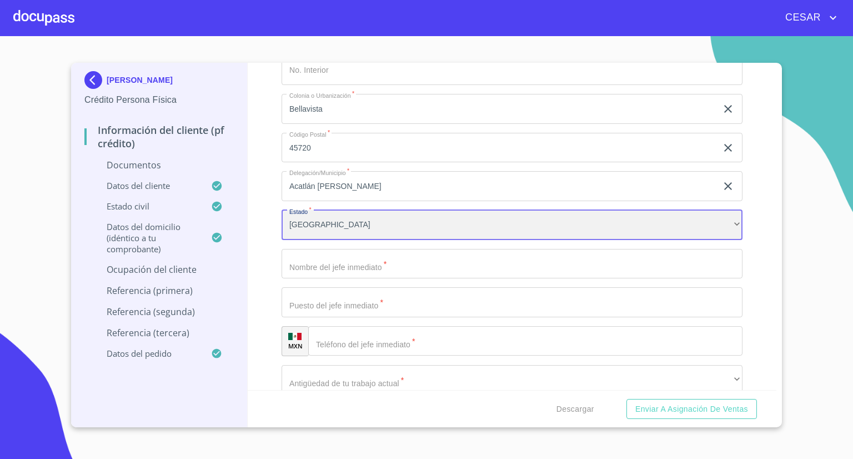
scroll to position [3279, 0]
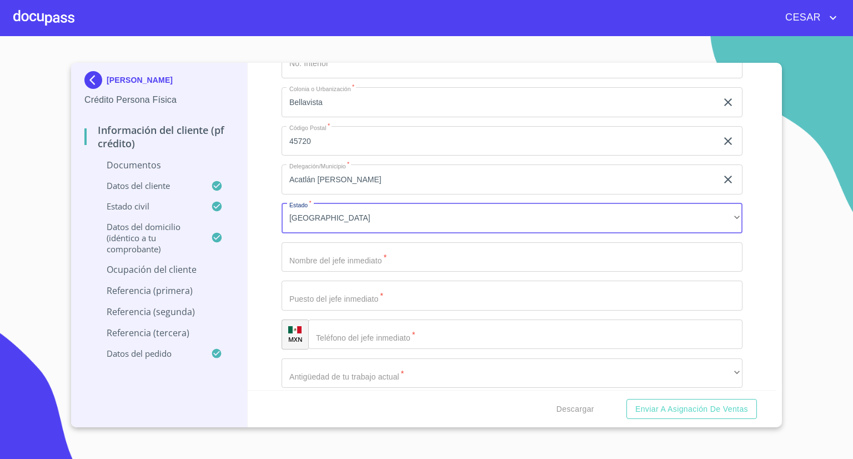
click at [351, 267] on input "Documento de identificación   *" at bounding box center [512, 257] width 461 height 30
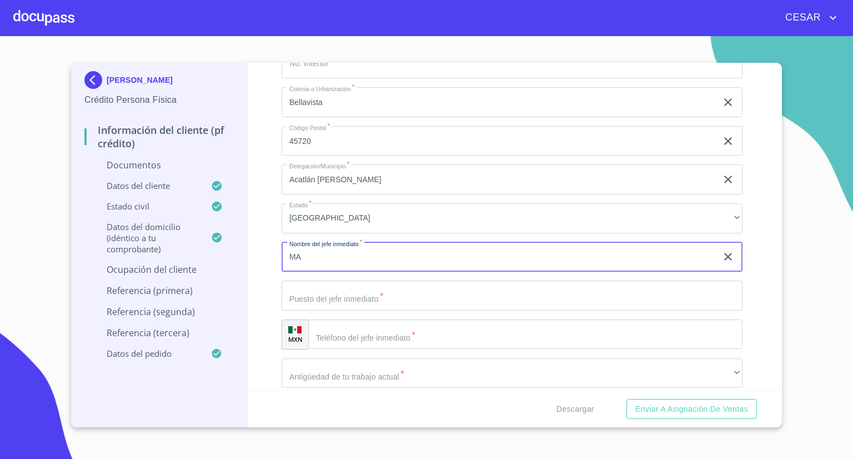
type input "M"
type input "a"
click at [320, 292] on input "Documento de identificación   *" at bounding box center [512, 296] width 461 height 30
drag, startPoint x: 333, startPoint y: 256, endPoint x: 84, endPoint y: 233, distance: 249.9
click at [84, 233] on div "[PERSON_NAME] Persona Física Información del cliente (PF crédito) Documentos Da…" at bounding box center [423, 245] width 705 height 364
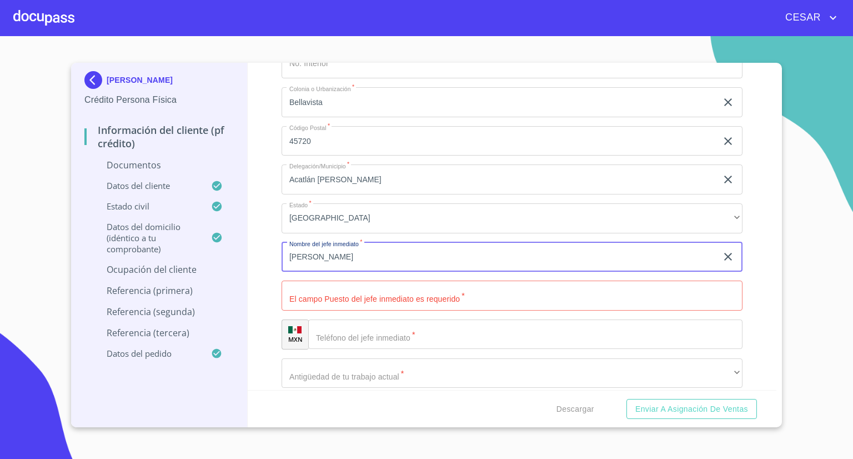
click at [375, 258] on input "[PERSON_NAME]" at bounding box center [499, 257] width 435 height 30
type input "[PERSON_NAME]"
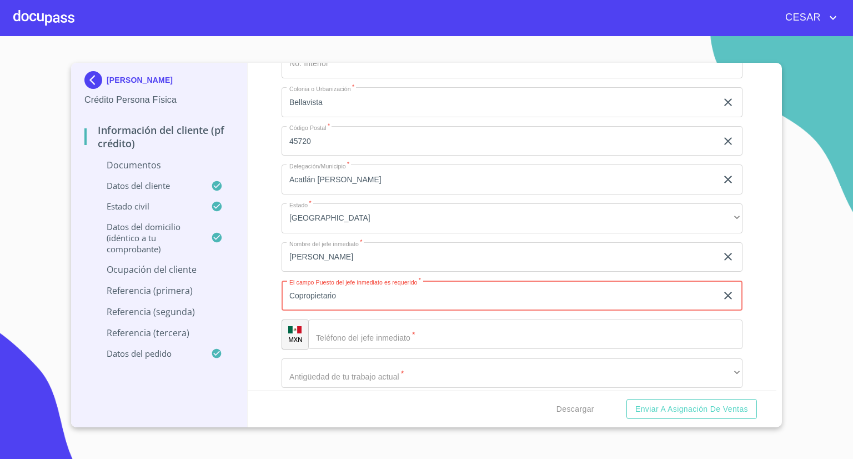
type input "Copropietario"
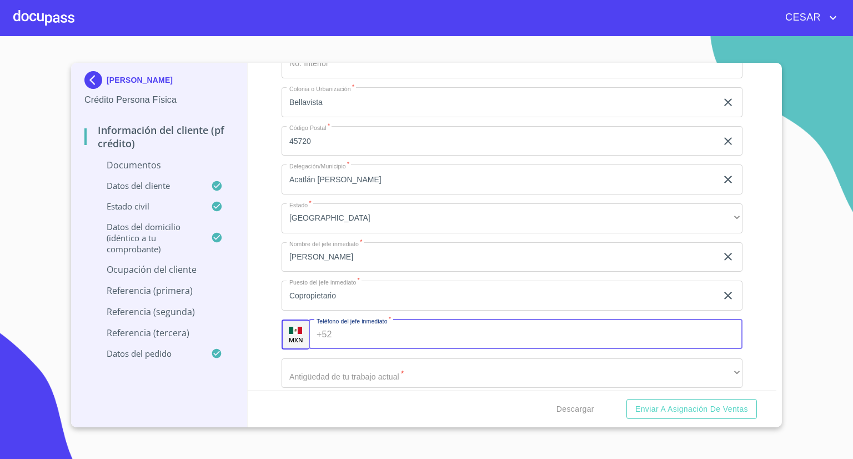
click at [391, 334] on input "Documento de identificación   *" at bounding box center [540, 334] width 406 height 30
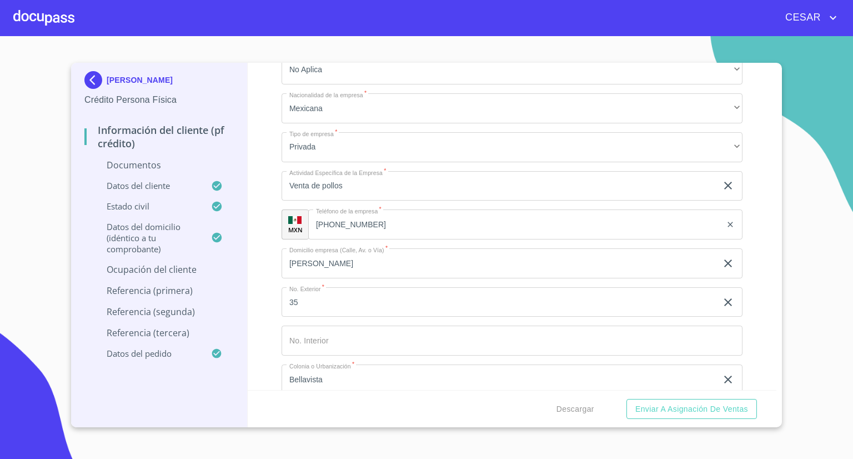
scroll to position [3002, 0]
drag, startPoint x: 377, startPoint y: 223, endPoint x: 333, endPoint y: 220, distance: 43.5
click at [333, 220] on div "[PHONE_NUMBER] ​" at bounding box center [526, 225] width 434 height 30
click at [395, 225] on input "[PHONE_NUMBER]" at bounding box center [529, 225] width 385 height 30
drag, startPoint x: 404, startPoint y: 221, endPoint x: 329, endPoint y: 226, distance: 75.2
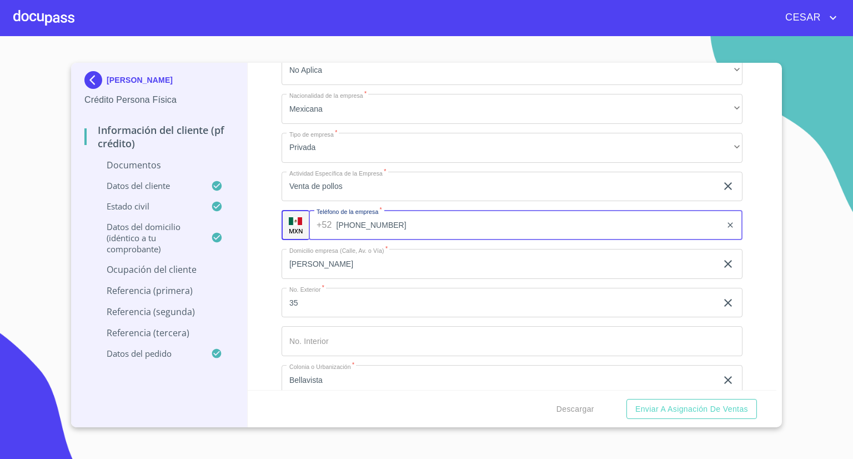
click at [329, 226] on div "[PHONE_NUMBER] ​" at bounding box center [526, 225] width 434 height 30
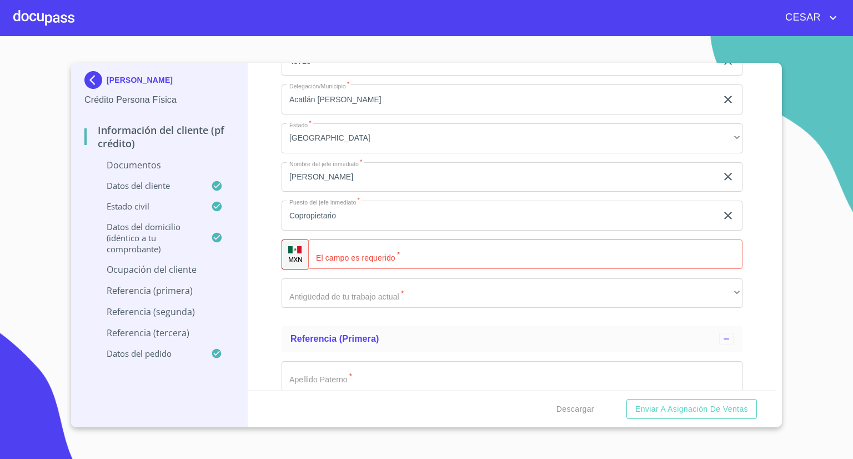
scroll to position [3391, 0]
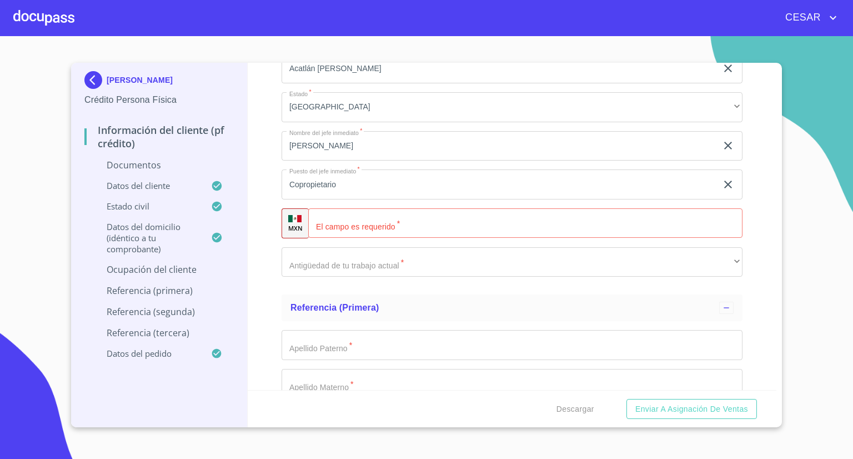
click at [371, 227] on input "Documento de identificación   *" at bounding box center [525, 223] width 434 height 30
paste input "[PHONE_NUMBER]"
type input "[PHONE_NUMBER]"
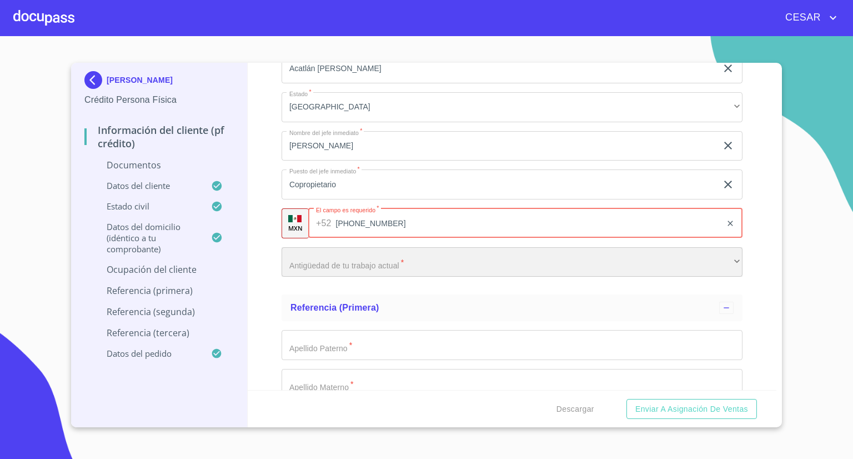
click at [365, 258] on div "​" at bounding box center [512, 262] width 461 height 30
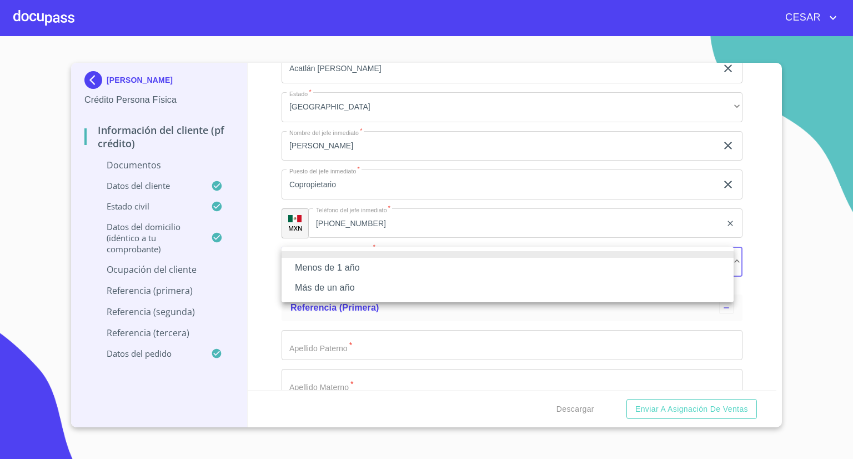
click at [342, 282] on li "Más de un año" at bounding box center [508, 288] width 452 height 20
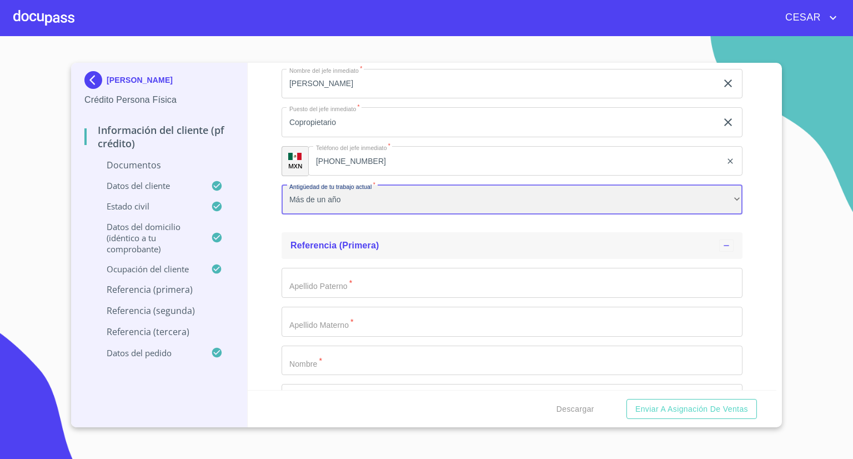
scroll to position [3446, 0]
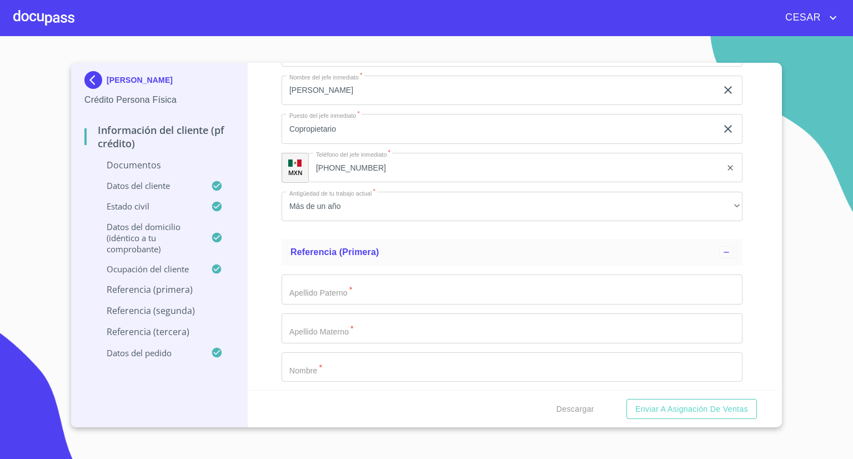
click at [263, 369] on div "Información del cliente (PF crédito) Documentos Documento de identificación   *…" at bounding box center [512, 226] width 529 height 327
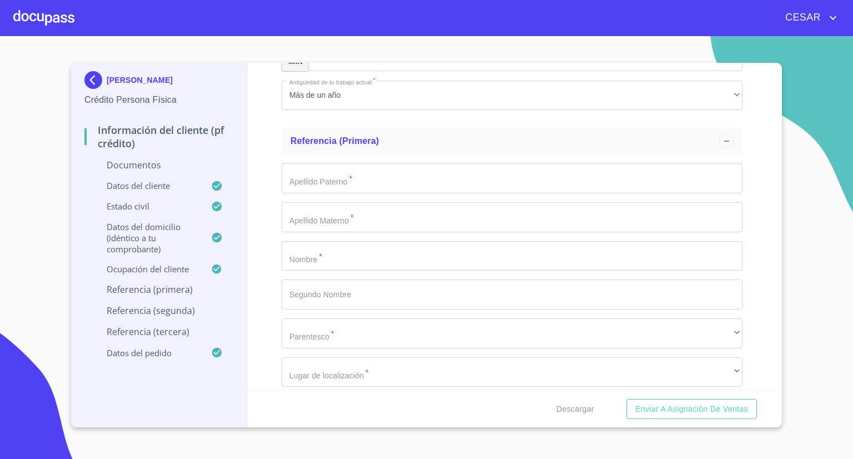
scroll to position [3613, 0]
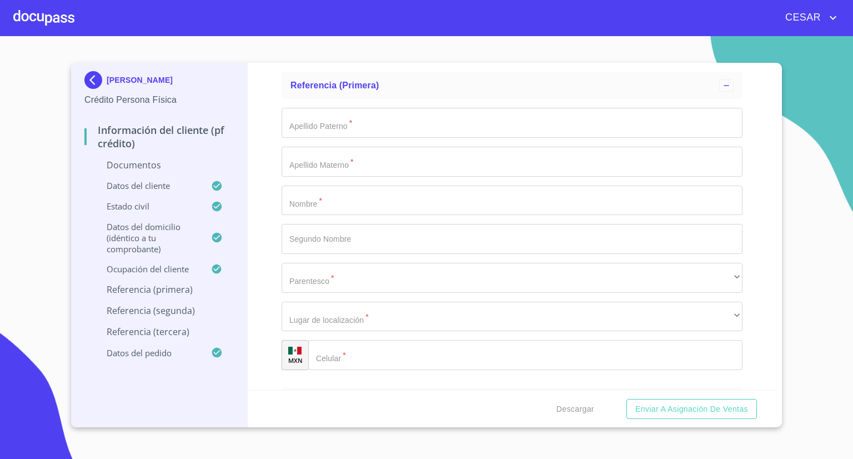
click at [342, 204] on input "Documento de identificación   *" at bounding box center [512, 201] width 461 height 30
type input "German"
click at [304, 131] on input "Documento de identificación   *" at bounding box center [512, 123] width 461 height 30
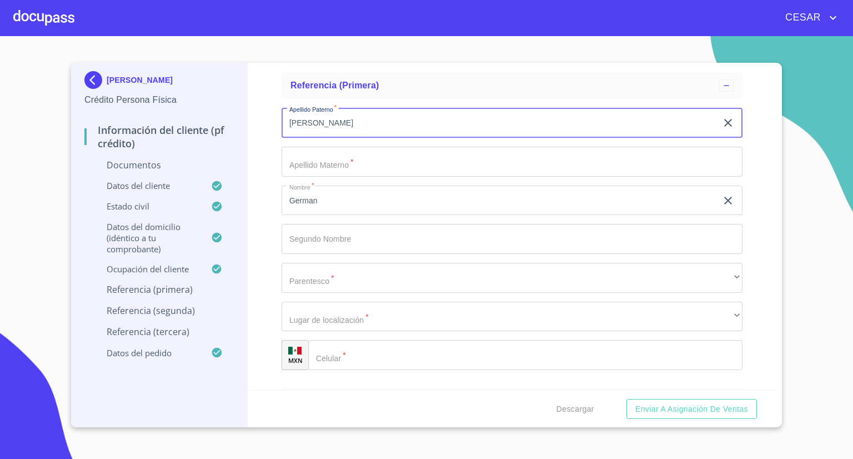
type input "[PERSON_NAME]"
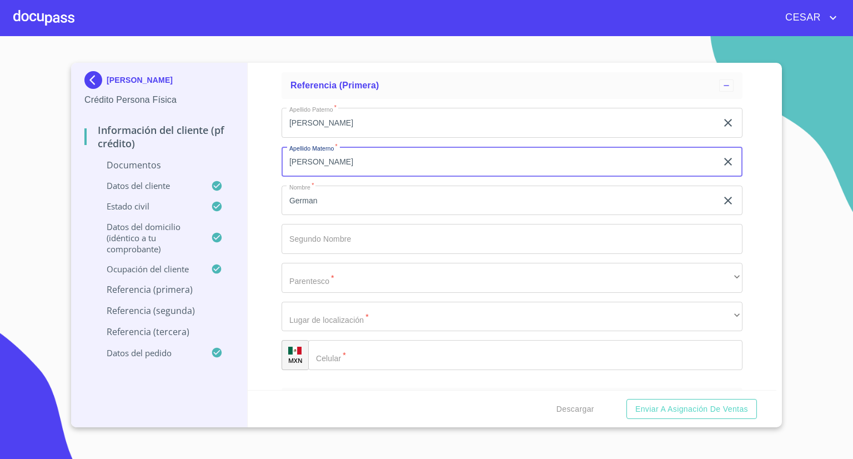
type input "[PERSON_NAME]"
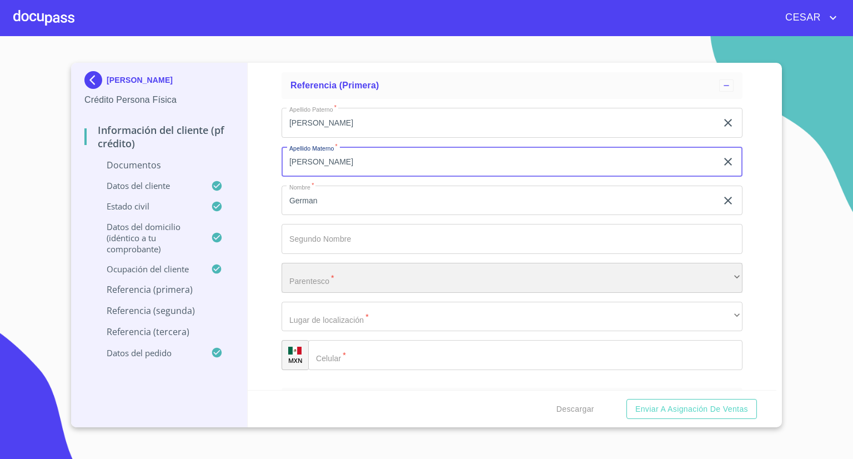
click at [355, 268] on div "​" at bounding box center [512, 278] width 461 height 30
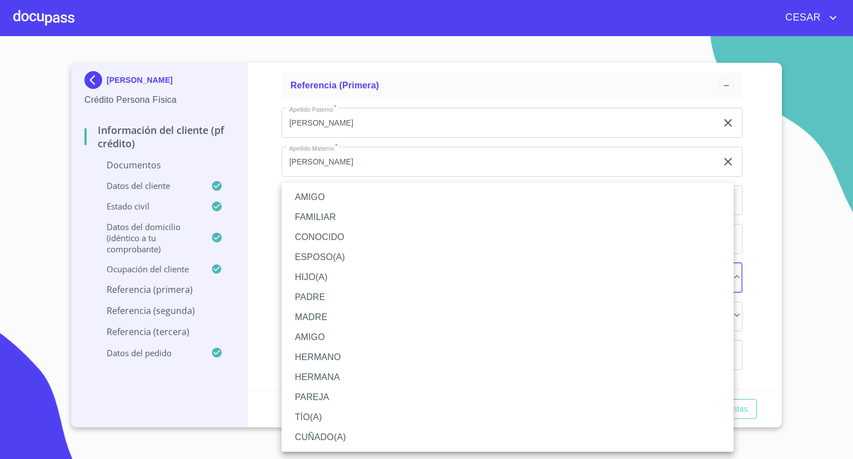
click at [326, 238] on li "CONOCIDO" at bounding box center [508, 237] width 452 height 20
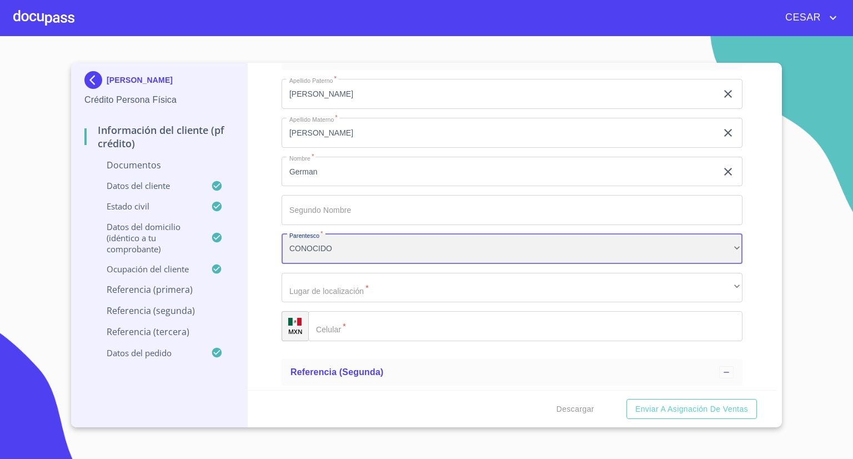
scroll to position [3668, 0]
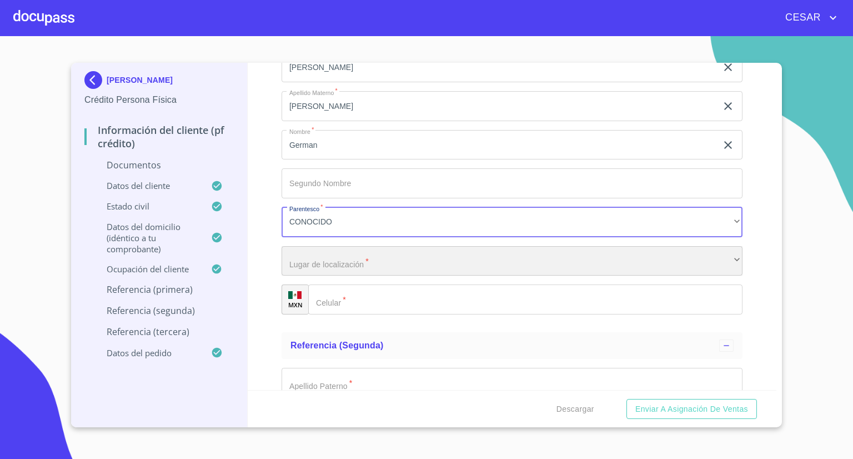
click at [362, 266] on div "​" at bounding box center [512, 261] width 461 height 30
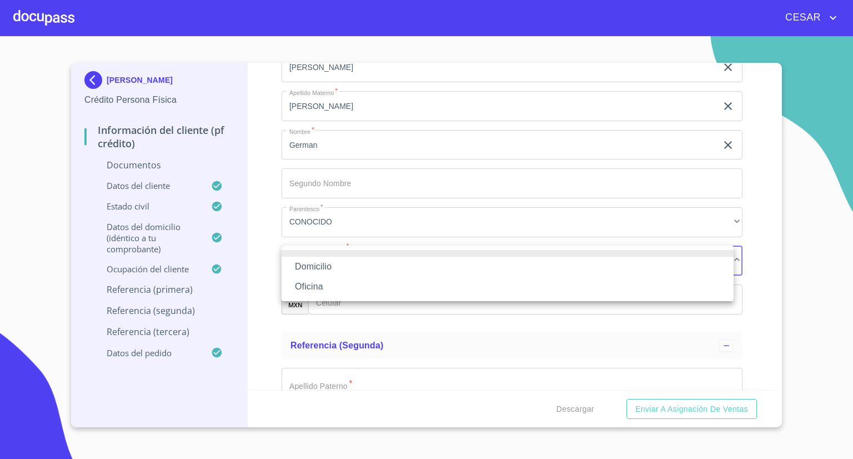
click at [320, 288] on li "Oficina" at bounding box center [508, 287] width 452 height 20
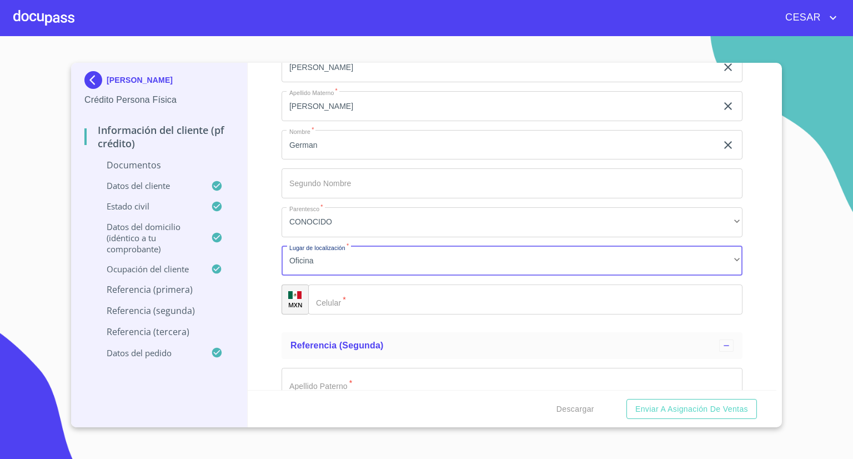
click at [382, 299] on input "Documento de identificación   *" at bounding box center [525, 299] width 434 height 30
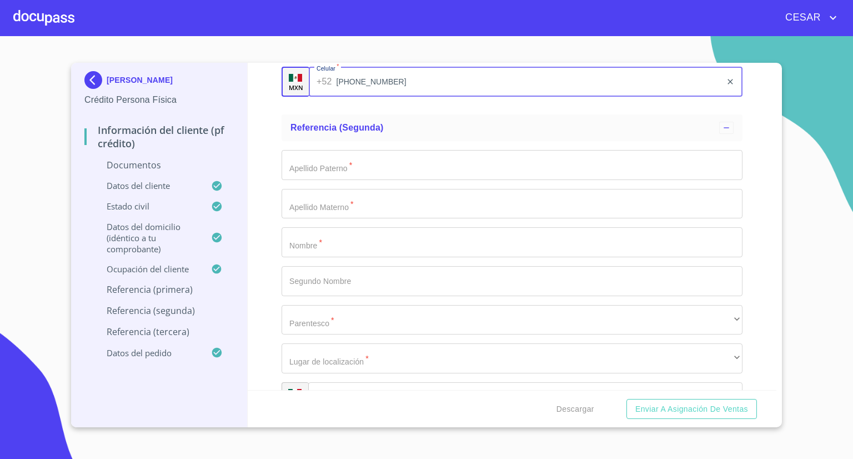
scroll to position [3890, 0]
type input "[PHONE_NUMBER]"
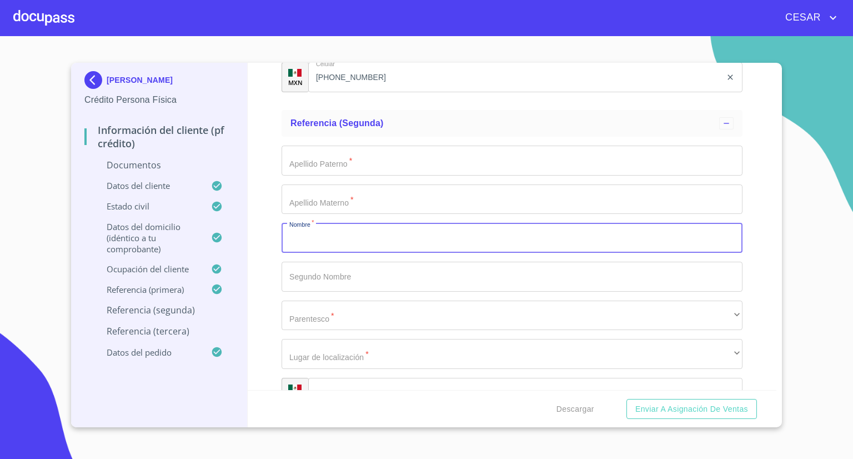
click at [312, 241] on input "Documento de identificación   *" at bounding box center [512, 238] width 461 height 30
type input "[PERSON_NAME]"
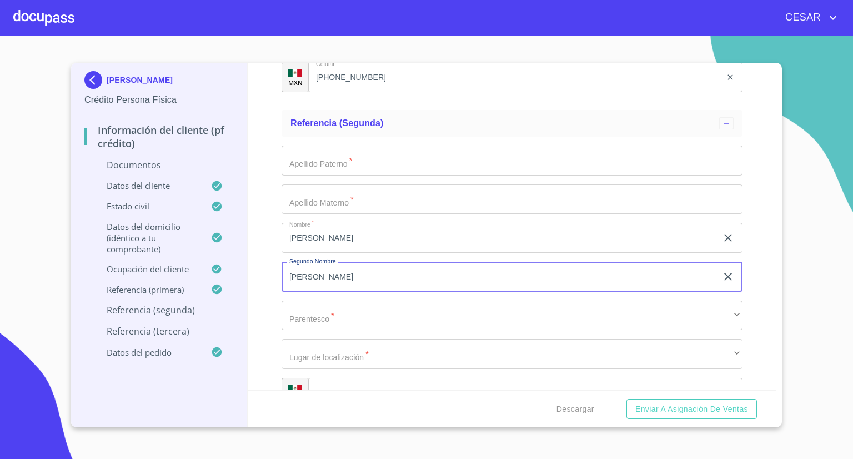
type input "[PERSON_NAME]"
click at [312, 152] on input "Documento de identificación   *" at bounding box center [512, 161] width 461 height 30
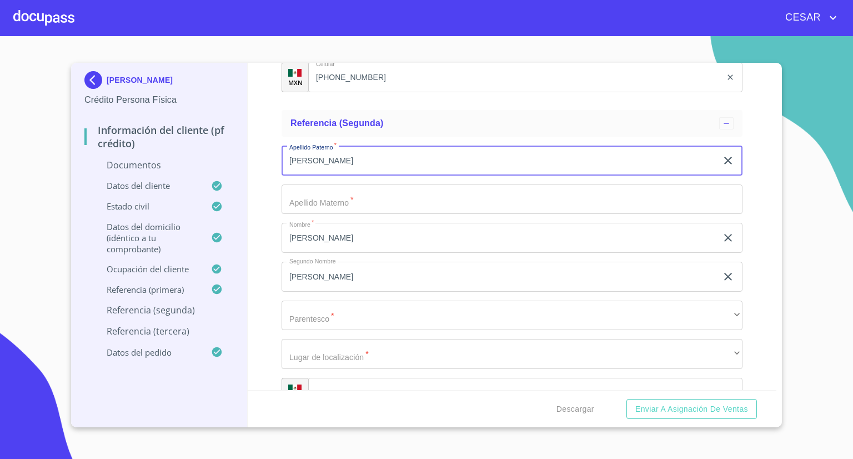
type input "[PERSON_NAME]"
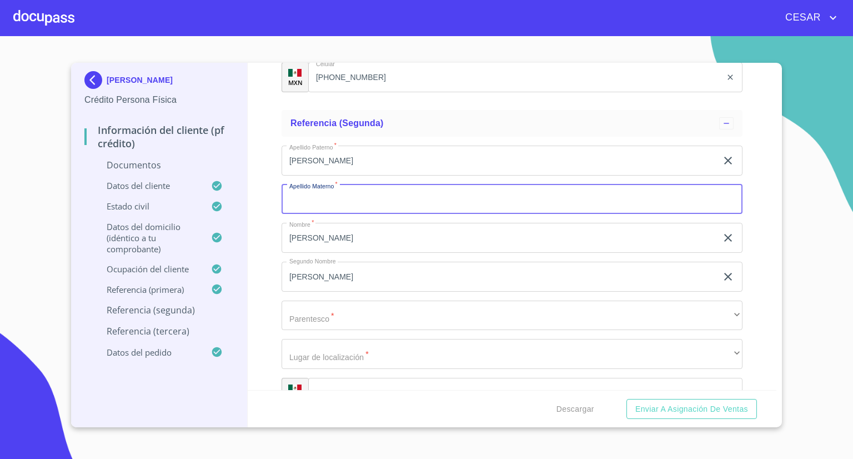
click at [303, 197] on input "Documento de identificación   *" at bounding box center [512, 199] width 461 height 30
type input "."
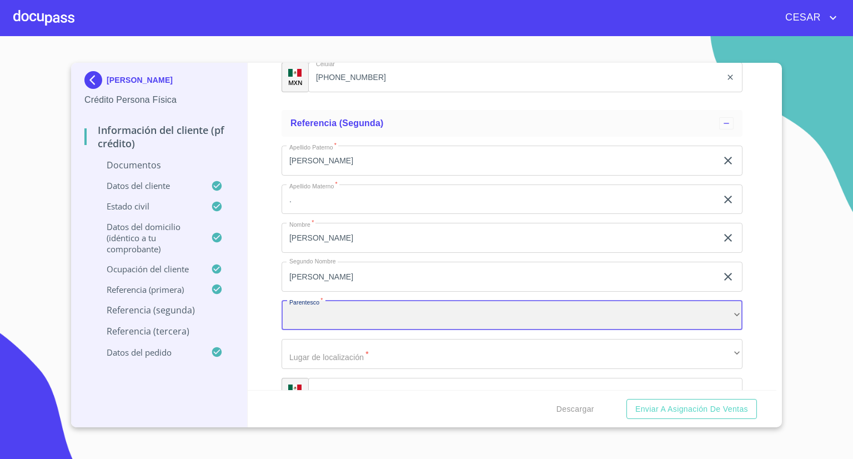
click at [324, 312] on div "​" at bounding box center [512, 316] width 461 height 30
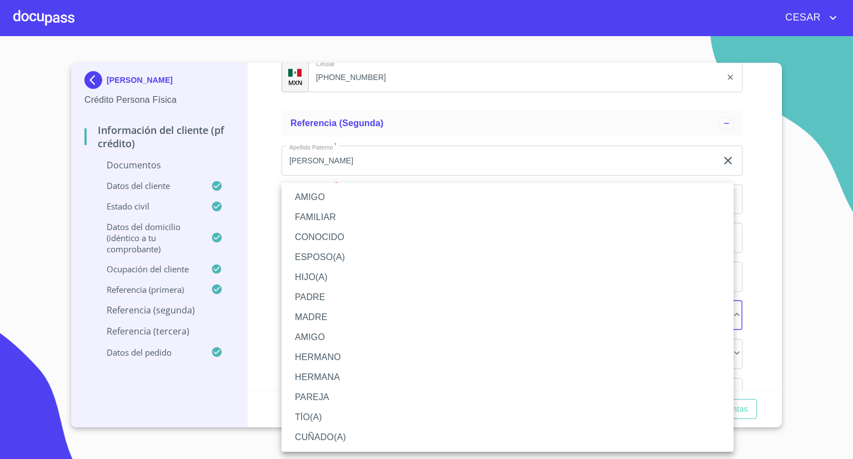
click at [322, 230] on li "CONOCIDO" at bounding box center [508, 237] width 452 height 20
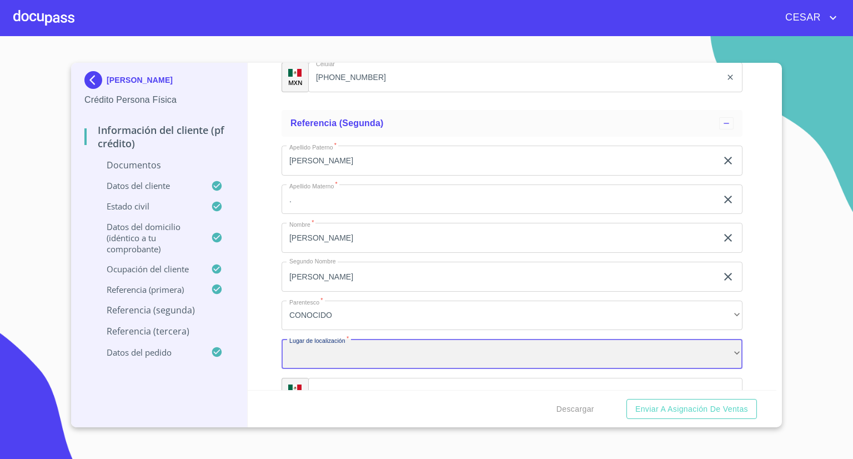
click at [340, 354] on div "​" at bounding box center [512, 354] width 461 height 30
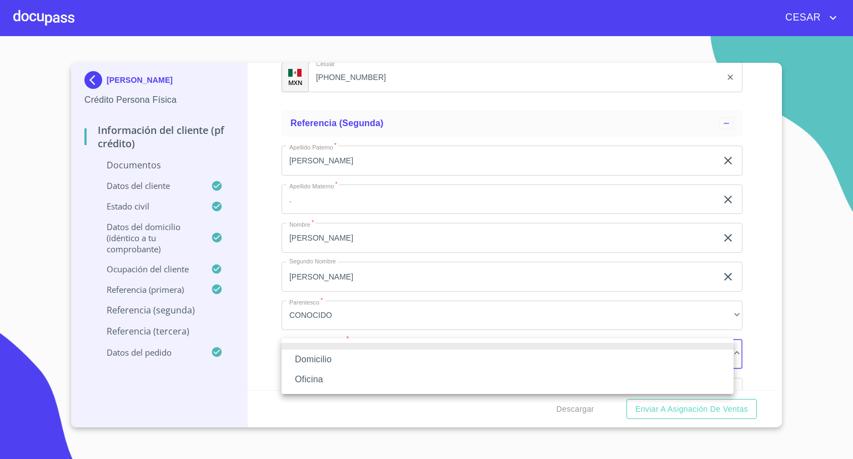
click at [320, 375] on li "Oficina" at bounding box center [508, 379] width 452 height 20
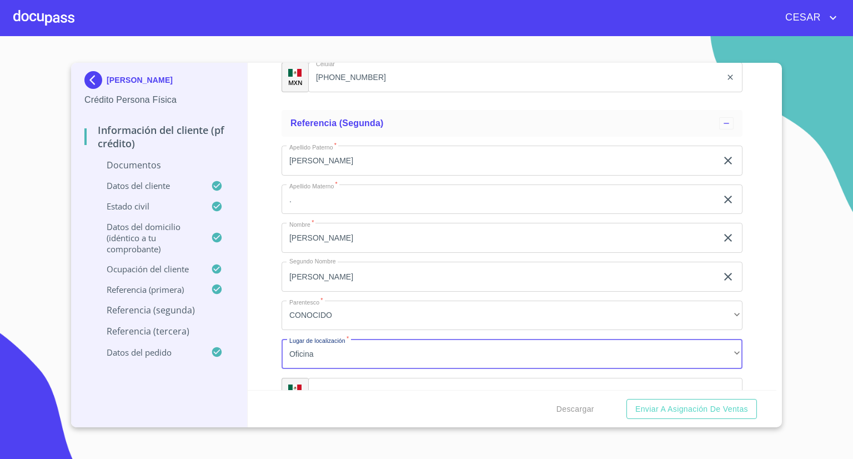
click at [363, 385] on input "Documento de identificación   *" at bounding box center [525, 393] width 434 height 30
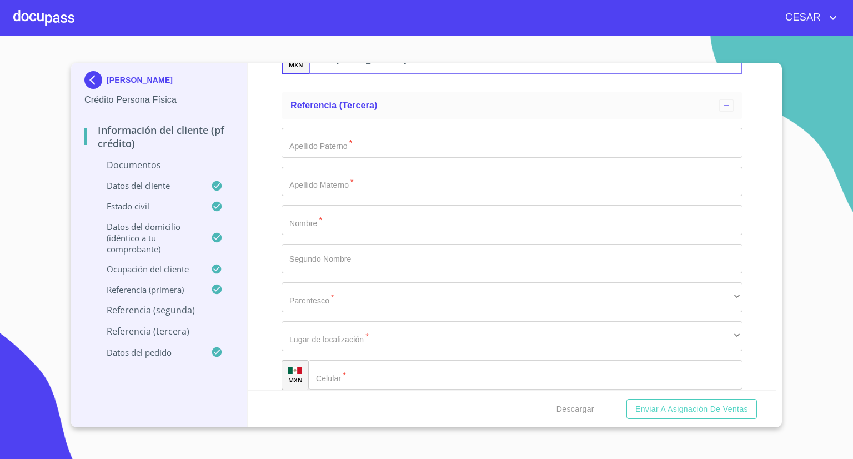
scroll to position [4279, 0]
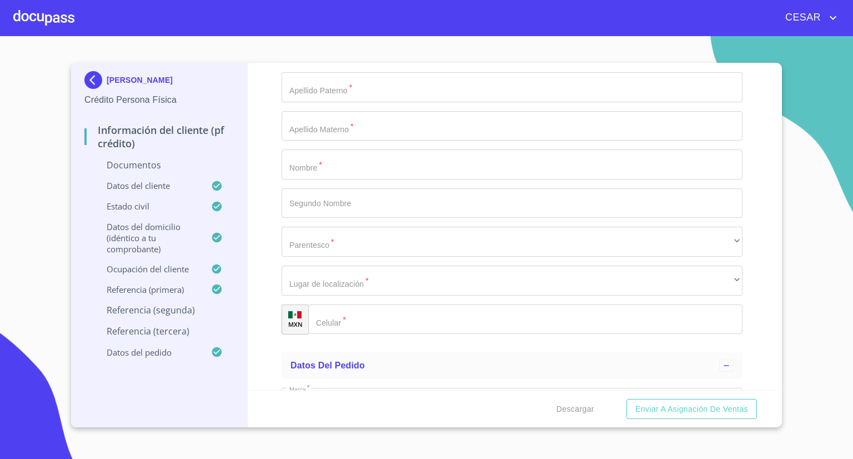
type input "[PHONE_NUMBER]"
click at [364, 161] on input "Documento de identificación   *" at bounding box center [512, 164] width 461 height 30
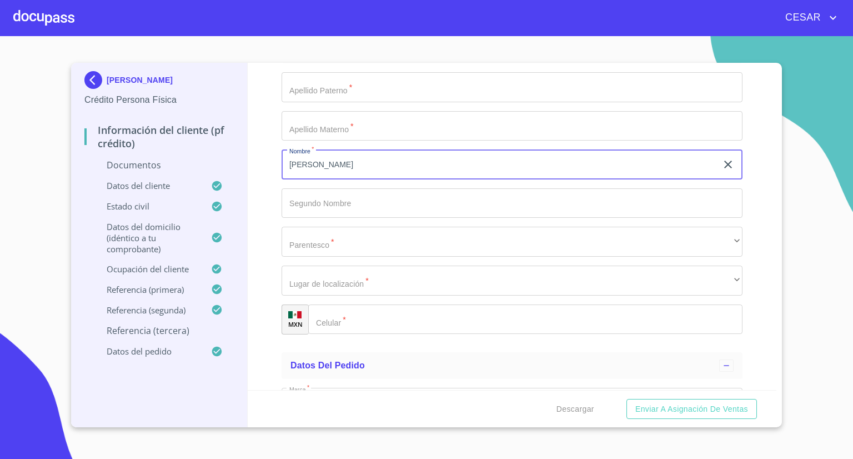
type input "[PERSON_NAME]"
click at [320, 87] on input "Documento de identificación   *" at bounding box center [512, 87] width 461 height 30
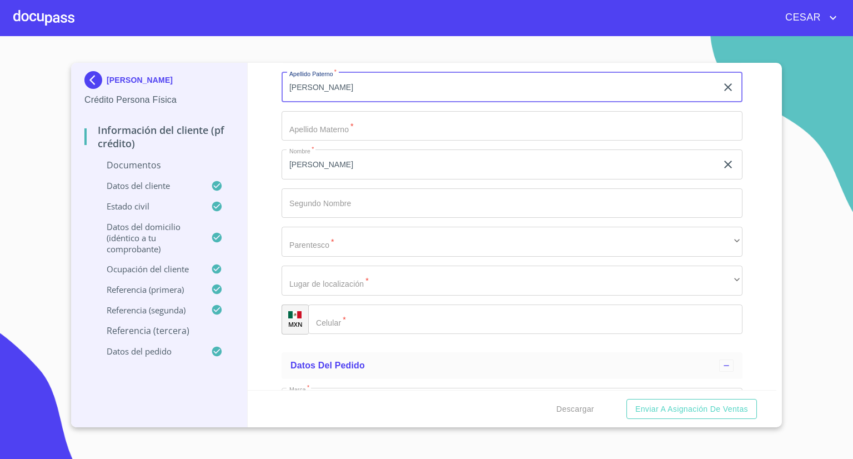
type input "[PERSON_NAME]"
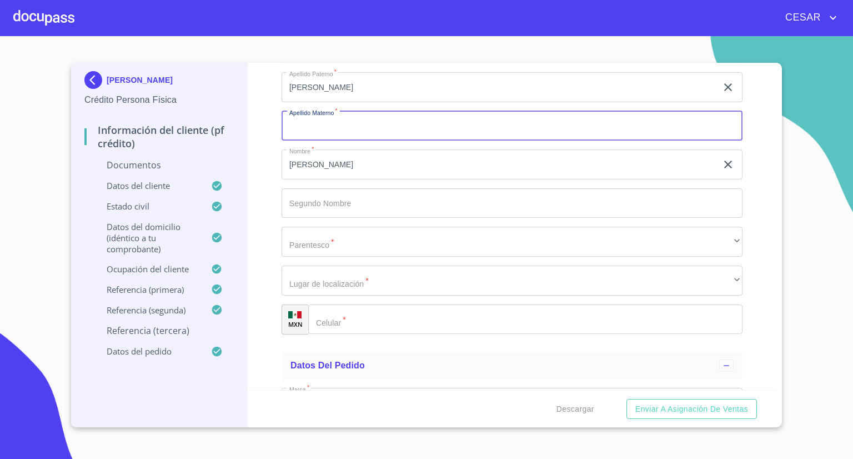
click at [307, 129] on input "Documento de identificación   *" at bounding box center [512, 126] width 461 height 30
type input "."
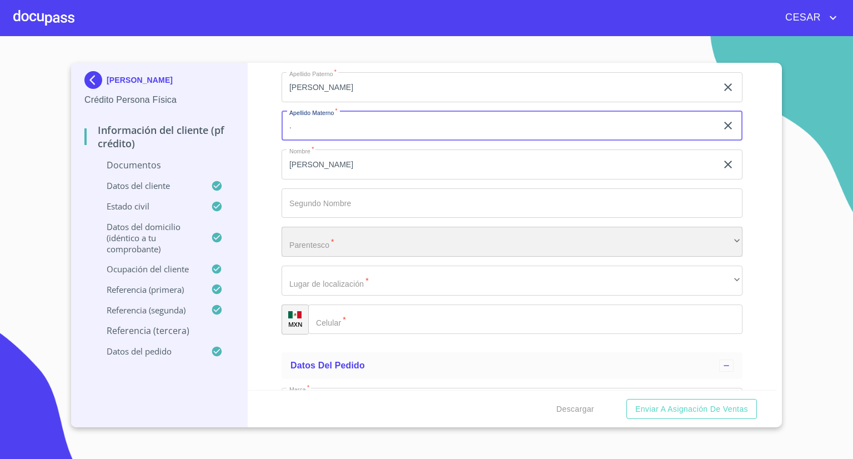
click at [323, 234] on div "​" at bounding box center [512, 242] width 461 height 30
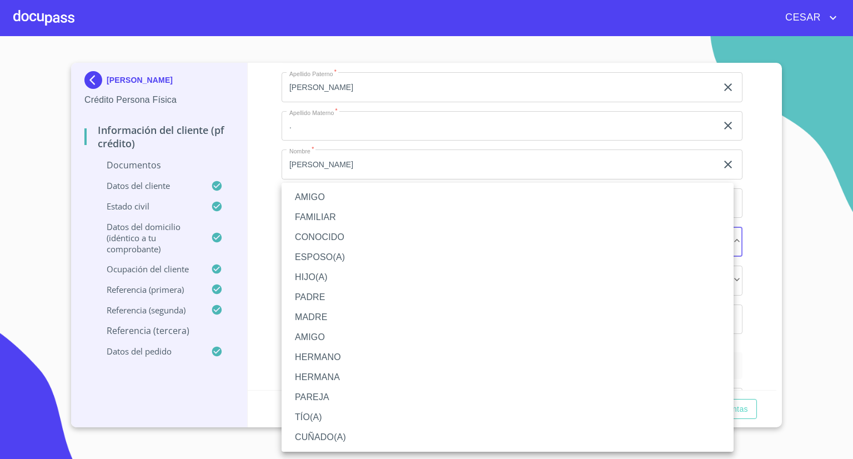
click at [314, 232] on li "CONOCIDO" at bounding box center [508, 237] width 452 height 20
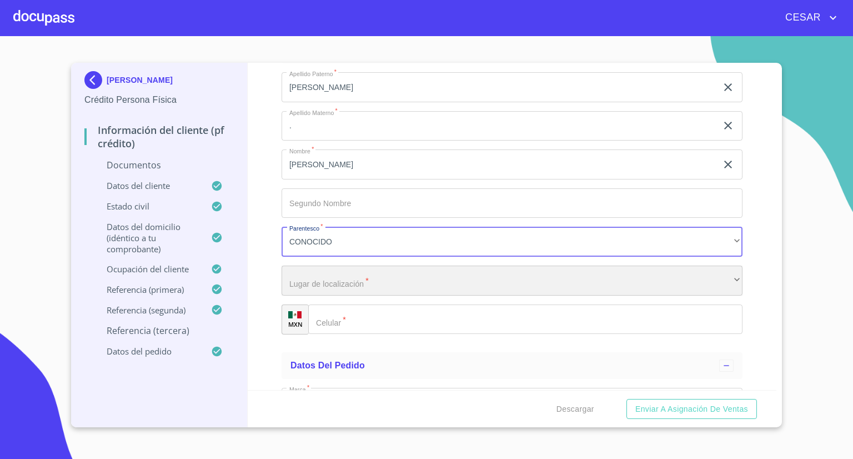
click at [329, 281] on div "​" at bounding box center [512, 281] width 461 height 30
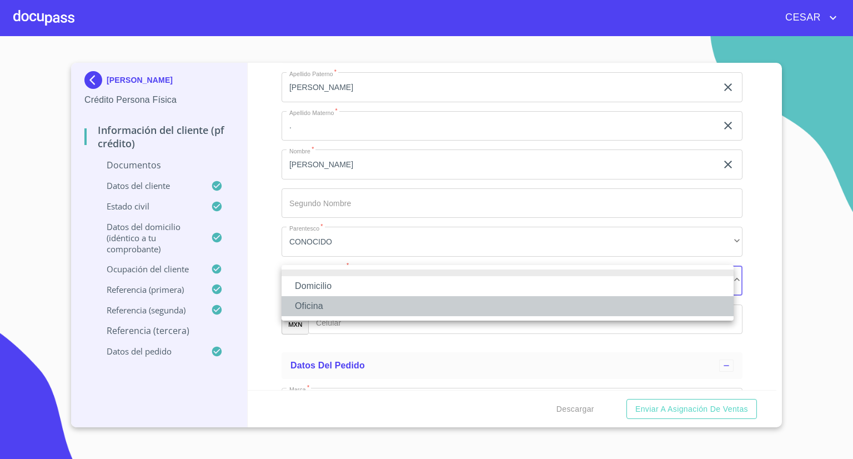
click at [335, 297] on li "Oficina" at bounding box center [508, 306] width 452 height 20
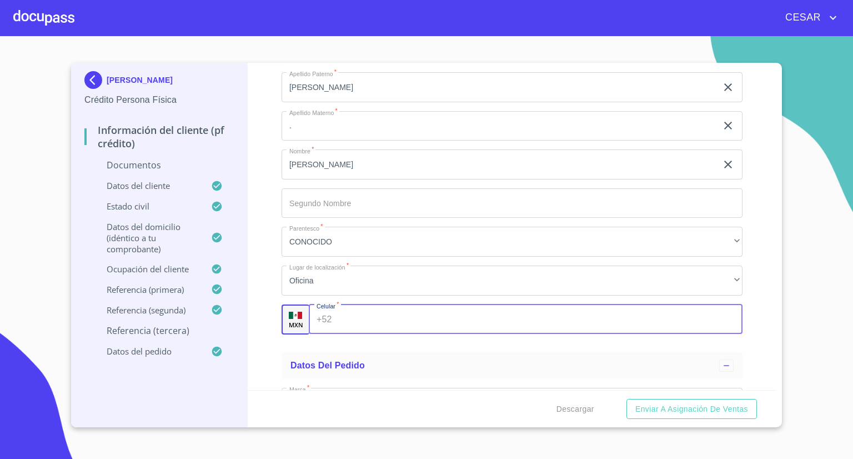
click at [367, 314] on input "Documento de identificación   *" at bounding box center [540, 319] width 406 height 30
type input "[PHONE_NUMBER]"
click at [266, 290] on div "Información del cliente (PF crédito) Documentos Documento de identificación   *…" at bounding box center [512, 226] width 529 height 327
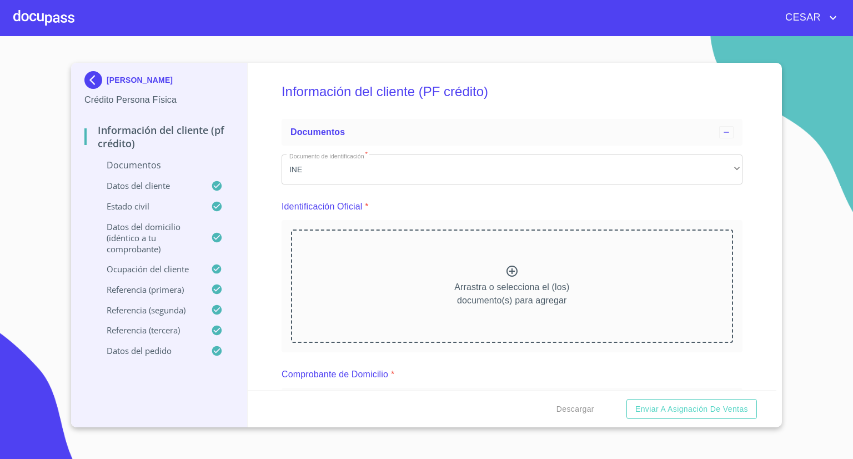
scroll to position [0, 0]
click at [832, 341] on section "[PERSON_NAME] Persona Física Información del cliente (PF crédito) Documentos Da…" at bounding box center [426, 247] width 853 height 423
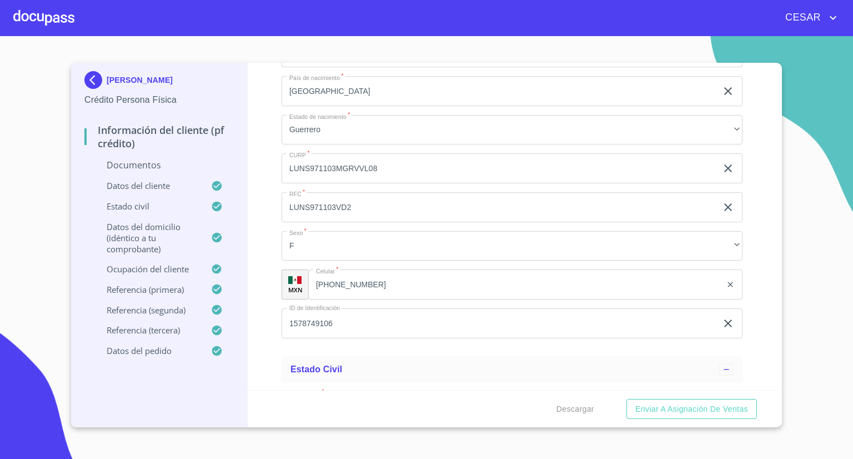
scroll to position [2222, 0]
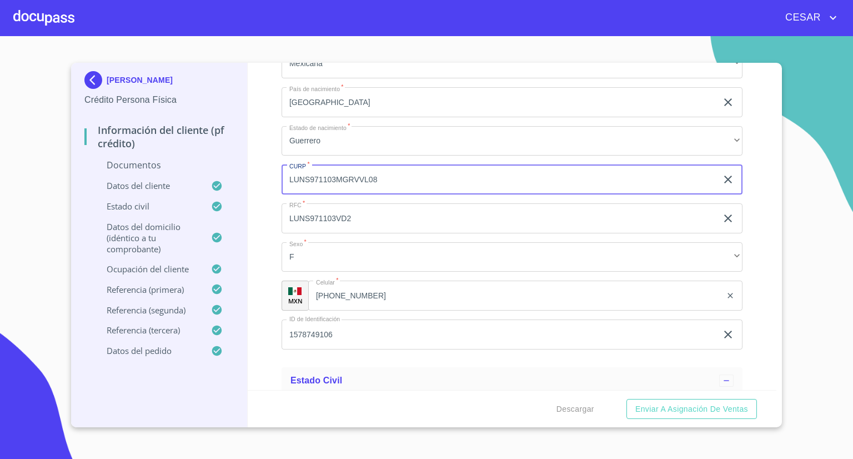
click at [339, 183] on input "LUNS971103MGRVVL08" at bounding box center [499, 179] width 435 height 30
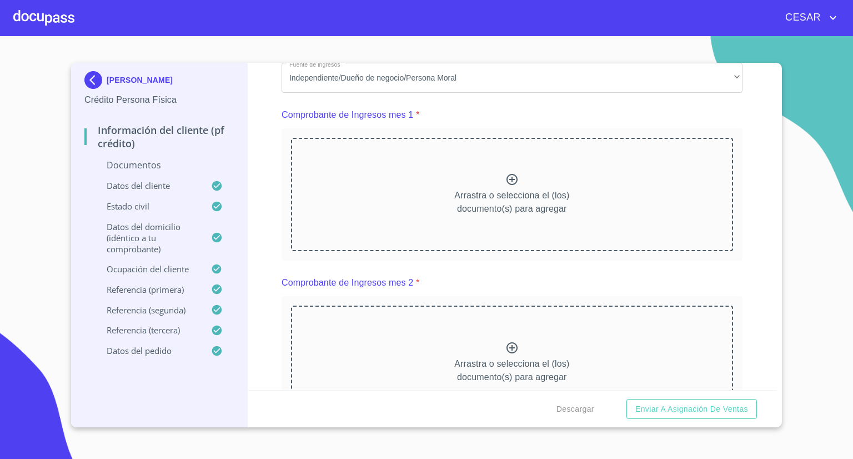
scroll to position [1111, 0]
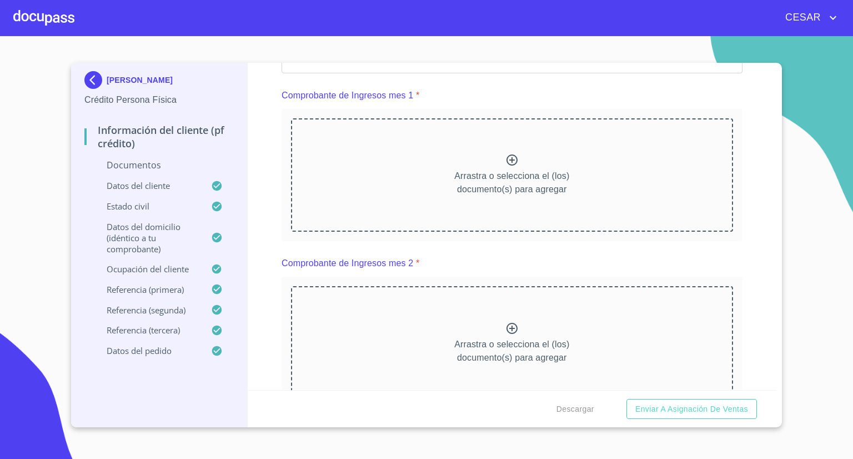
click at [264, 124] on div "Información del cliente (PF crédito) Documentos Documento de identificación   *…" at bounding box center [512, 226] width 529 height 327
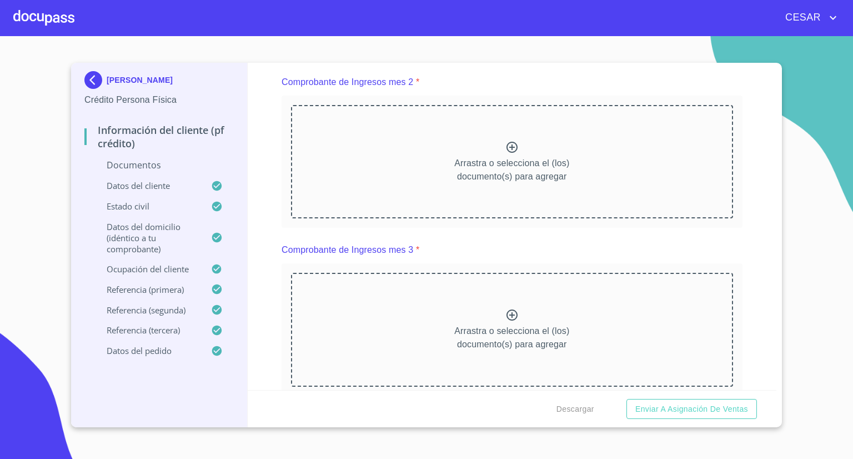
scroll to position [1611, 0]
click at [261, 187] on div "Información del cliente (PF crédito) Documentos Documento de identificación   *…" at bounding box center [512, 226] width 529 height 327
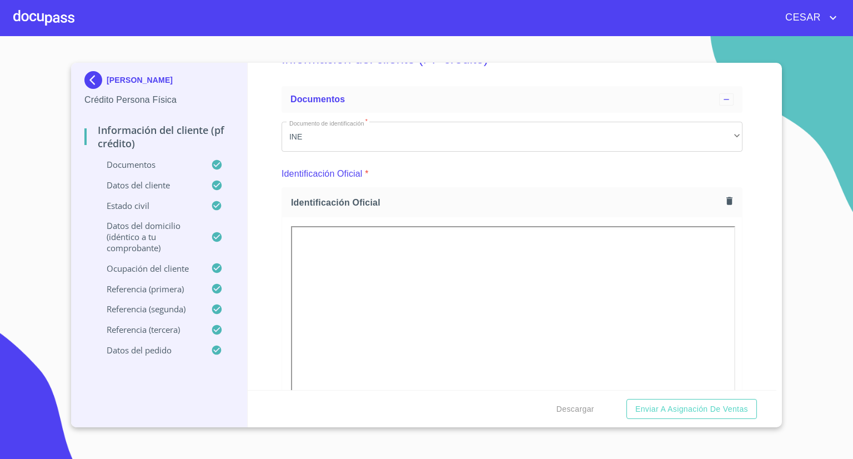
scroll to position [0, 0]
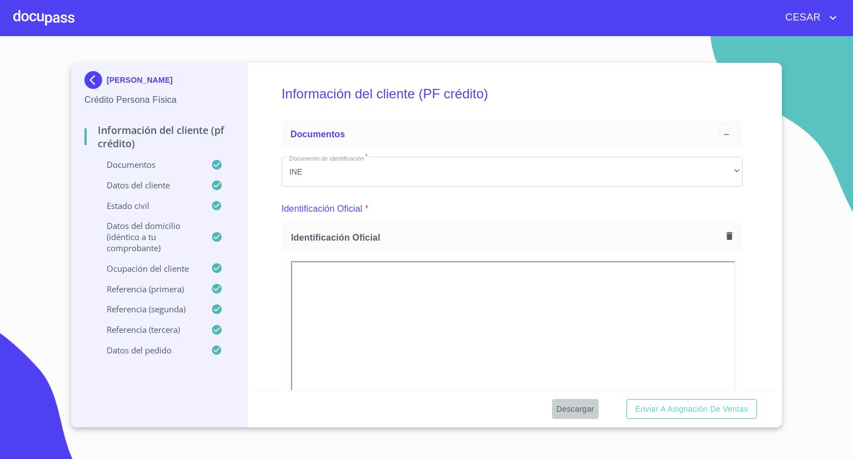
click at [590, 412] on span "Descargar" at bounding box center [576, 409] width 38 height 14
click at [675, 409] on span "Enviar a Asignación de Ventas" at bounding box center [691, 409] width 113 height 14
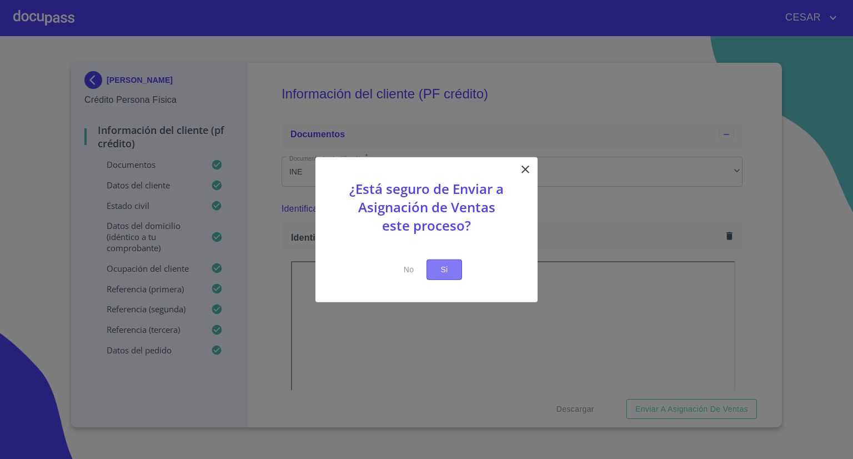
click at [448, 269] on span "Si" at bounding box center [444, 270] width 18 height 14
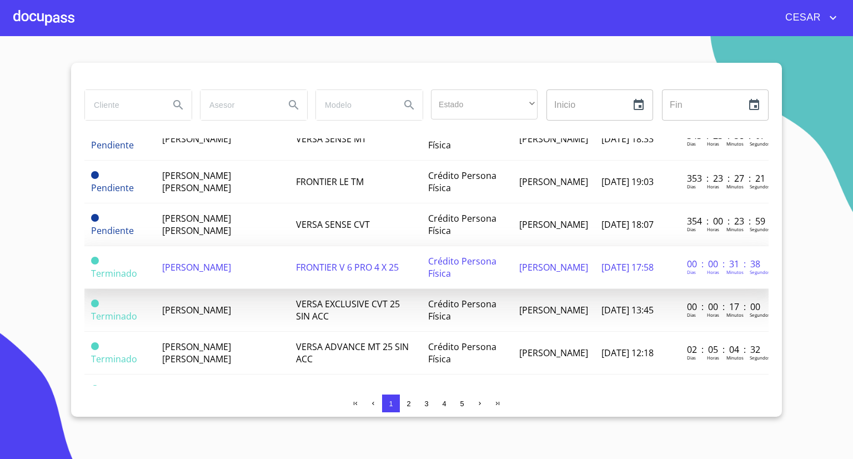
scroll to position [222, 0]
click at [231, 261] on span "[PERSON_NAME]" at bounding box center [196, 267] width 69 height 12
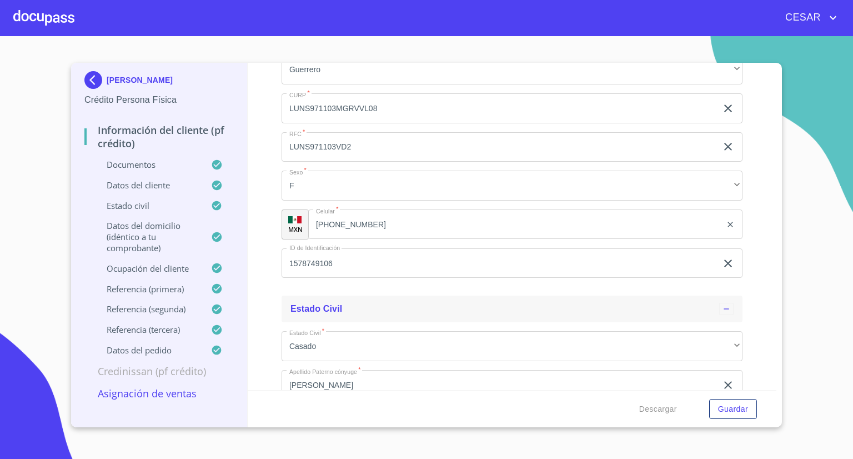
scroll to position [3555, 0]
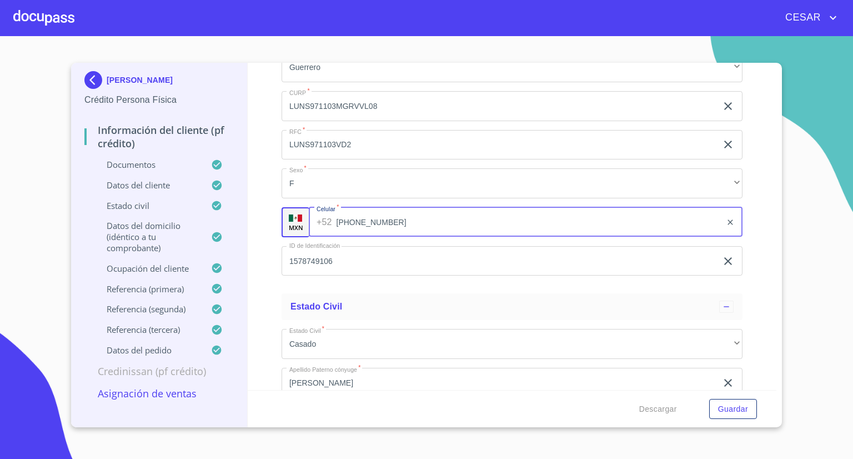
drag, startPoint x: 371, startPoint y: 216, endPoint x: 351, endPoint y: 217, distance: 20.6
click at [351, 217] on input "[PHONE_NUMBER]" at bounding box center [529, 222] width 385 height 30
click at [388, 215] on input "[PHONE_NUMBER]" at bounding box center [529, 222] width 385 height 30
drag, startPoint x: 388, startPoint y: 215, endPoint x: 354, endPoint y: 215, distance: 33.9
click at [354, 215] on input "[PHONE_NUMBER]" at bounding box center [529, 222] width 385 height 30
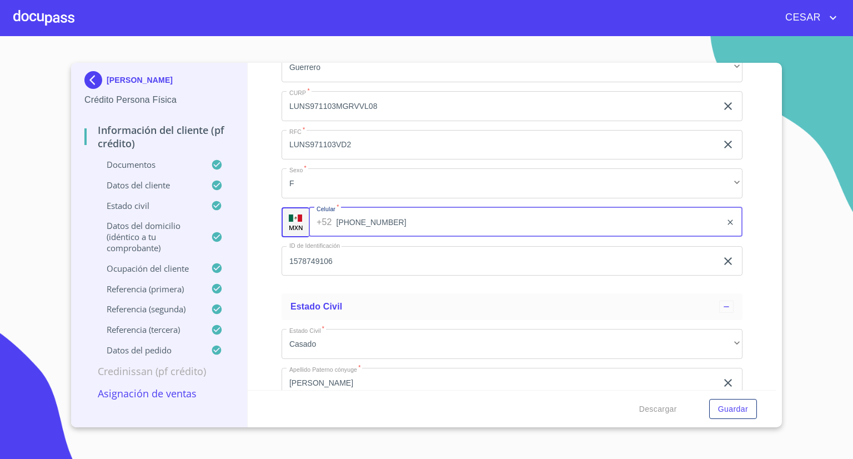
click at [332, 137] on input "LUNS971103VD2" at bounding box center [499, 145] width 435 height 30
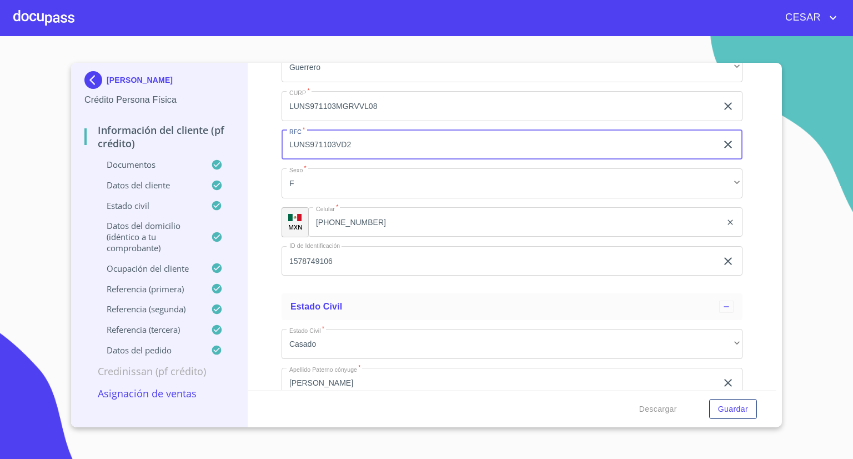
click at [332, 137] on input "LUNS971103VD2" at bounding box center [499, 145] width 435 height 30
